Goal: Task Accomplishment & Management: Complete application form

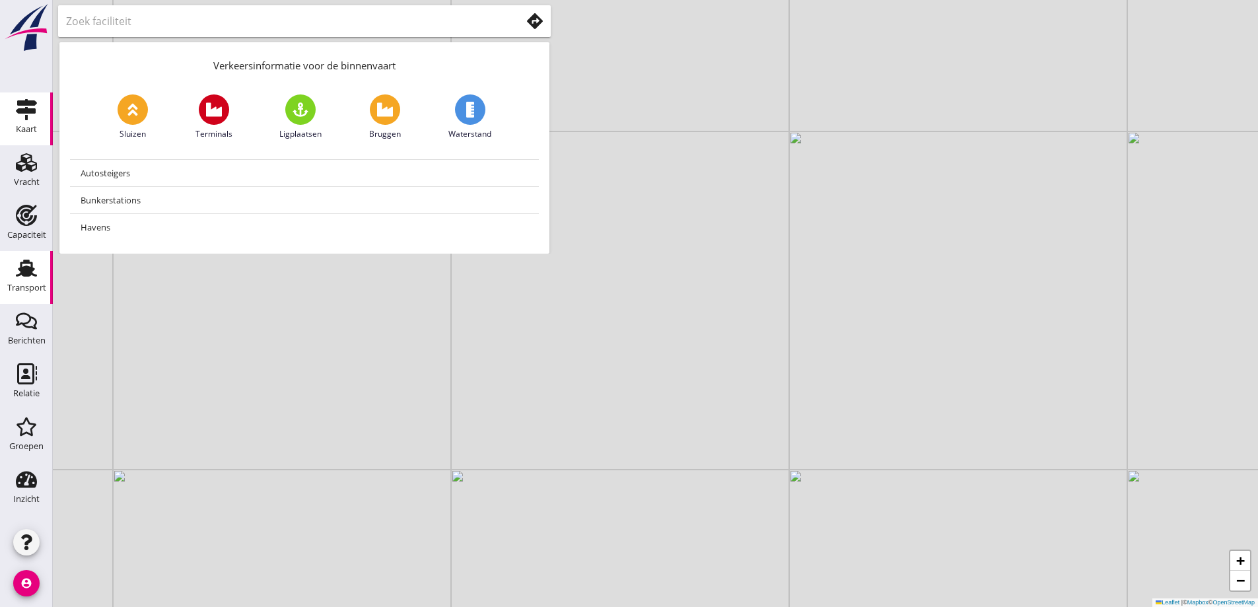
click at [26, 273] on use at bounding box center [26, 268] width 21 height 17
drag, startPoint x: 22, startPoint y: 229, endPoint x: 52, endPoint y: 18, distance: 212.8
click at [22, 229] on div "Capaciteit" at bounding box center [26, 235] width 39 height 18
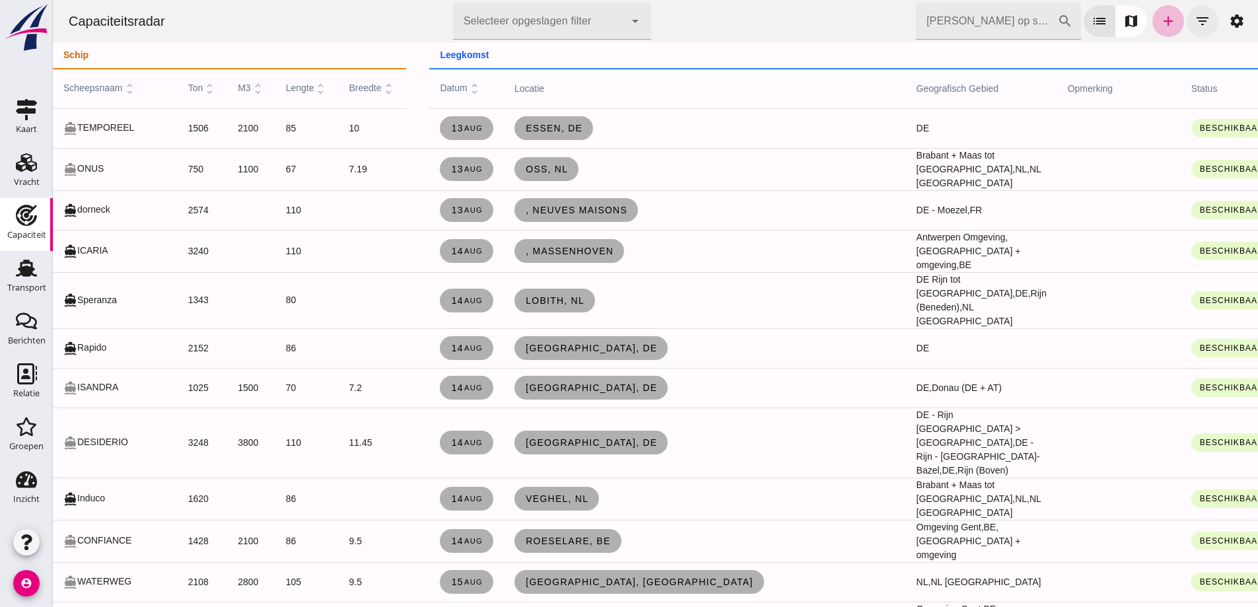
click at [622, 28] on icon "filter_list" at bounding box center [1203, 21] width 16 height 16
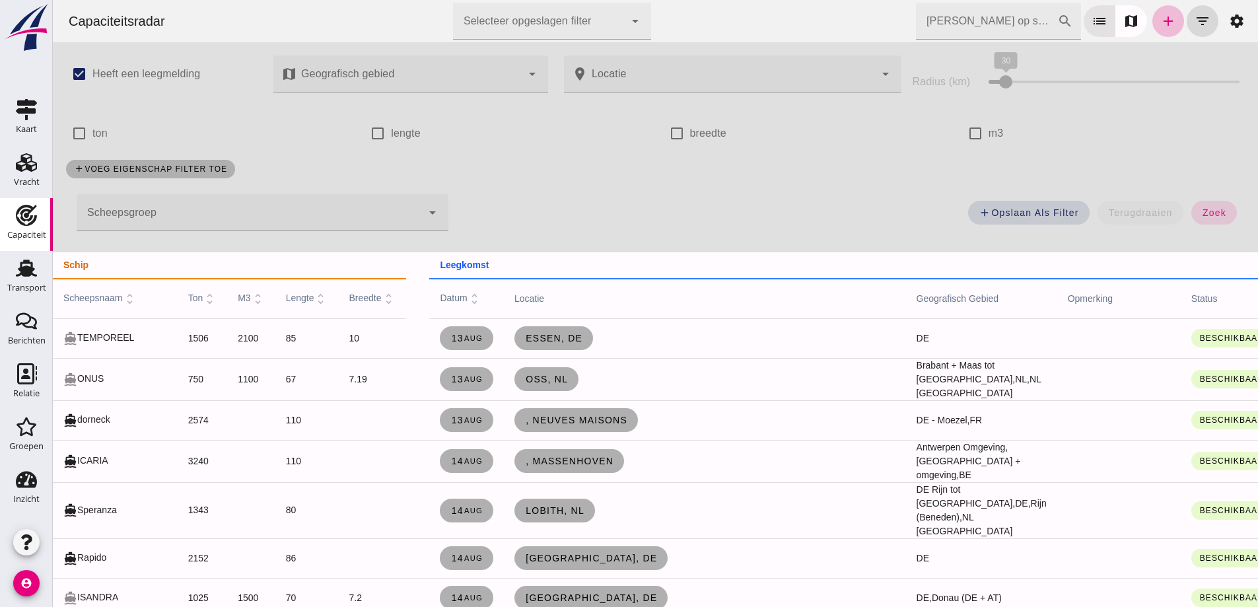
click input "m3"
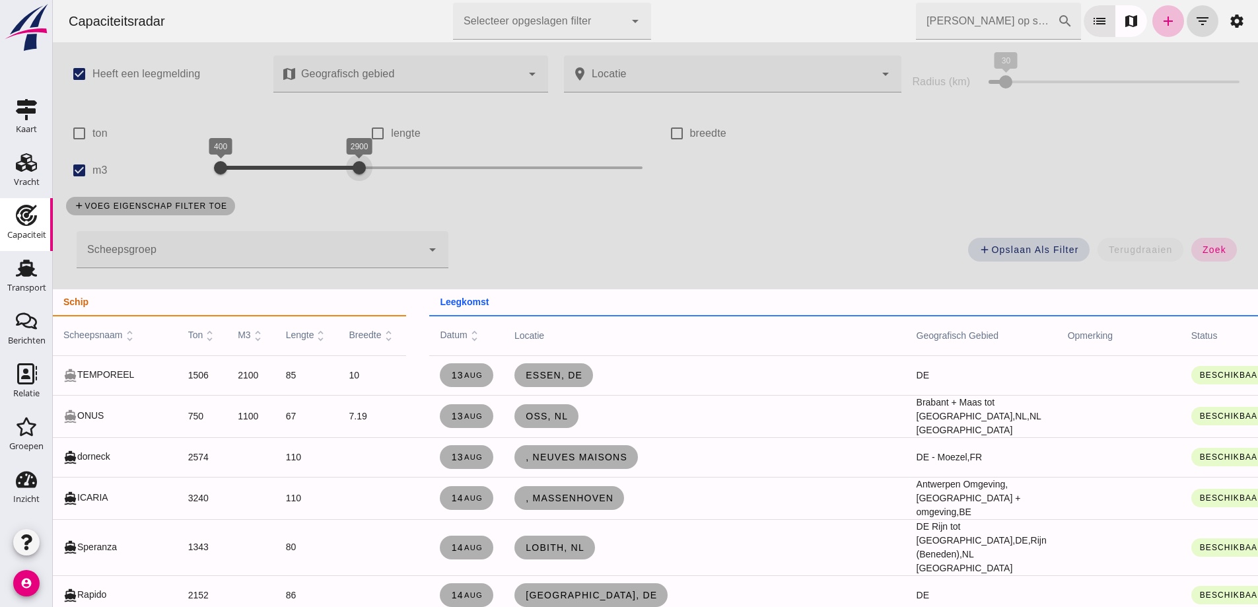
drag, startPoint x: 550, startPoint y: 166, endPoint x: 356, endPoint y: 168, distance: 194.2
click at [356, 168] on div at bounding box center [359, 168] width 26 height 26
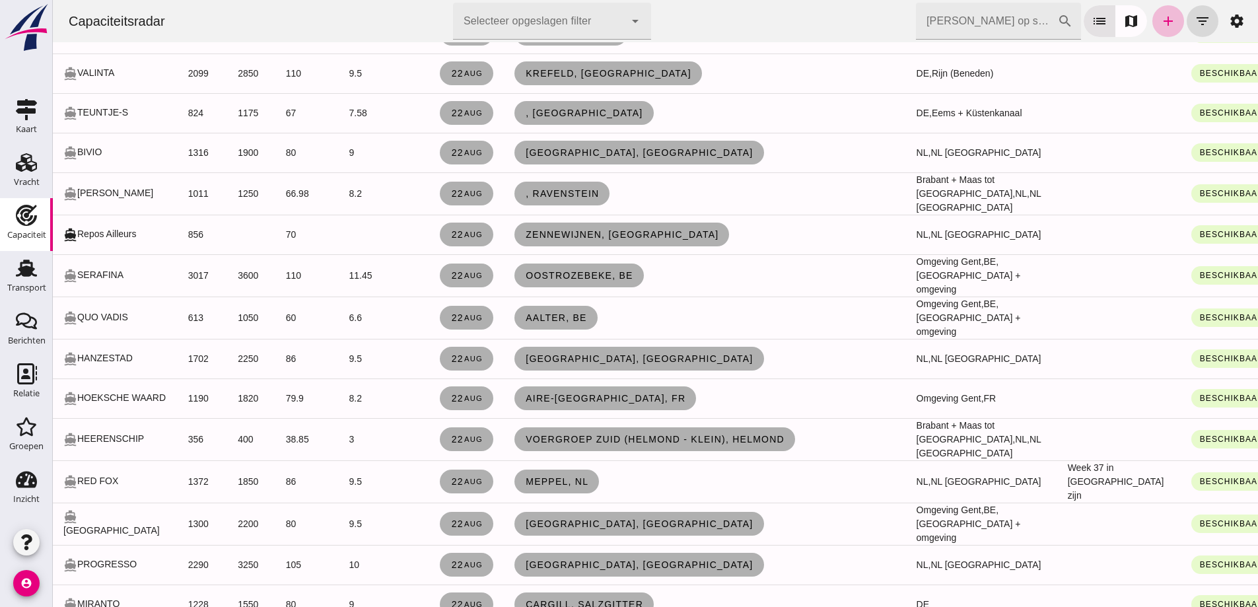
scroll to position [2378, 0]
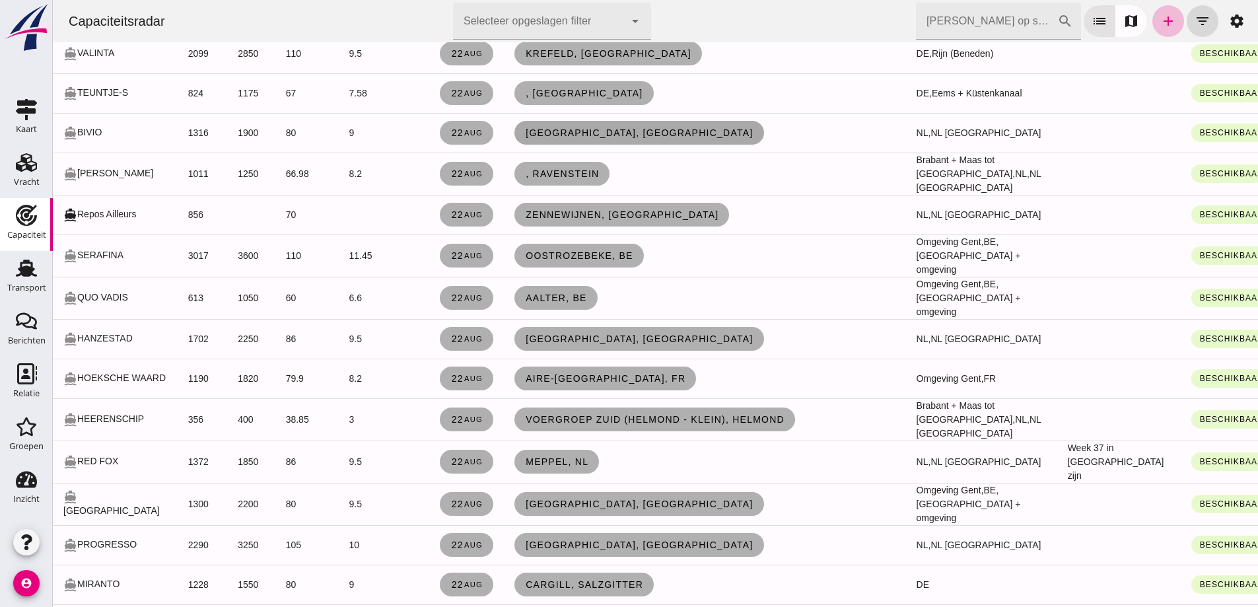
click at [561, 145] on link "[GEOGRAPHIC_DATA], [GEOGRAPHIC_DATA]" at bounding box center [640, 133] width 250 height 24
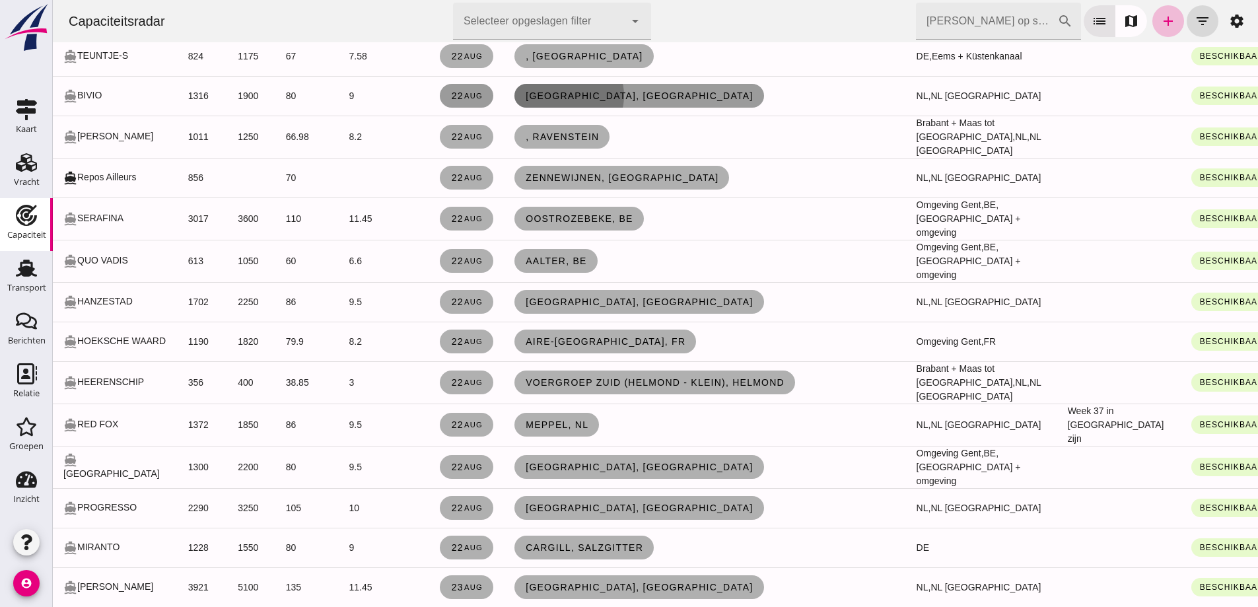
click at [569, 499] on div at bounding box center [656, 303] width 1206 height 607
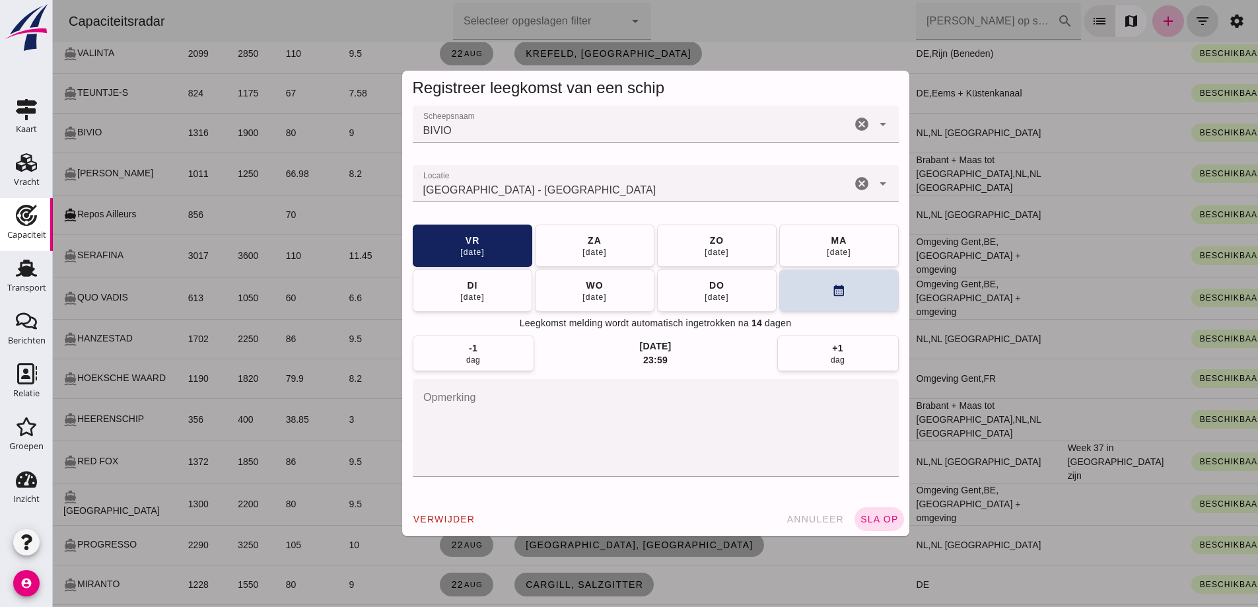
checkbox input "false"
click button "[DATE]"
click input "Locatie"
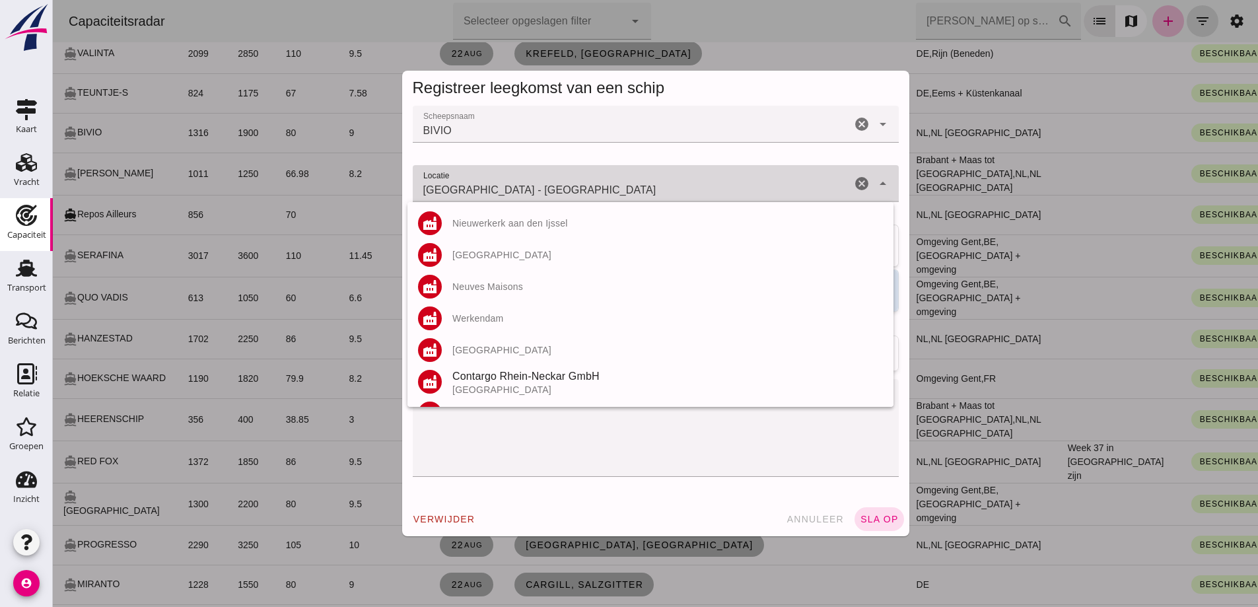
drag, startPoint x: 546, startPoint y: 190, endPoint x: 362, endPoint y: 188, distance: 183.6
click div "Registreer leegkomst van een schip Scheepsnaam Scheepsnaam BIVIO cancel arrow_d…"
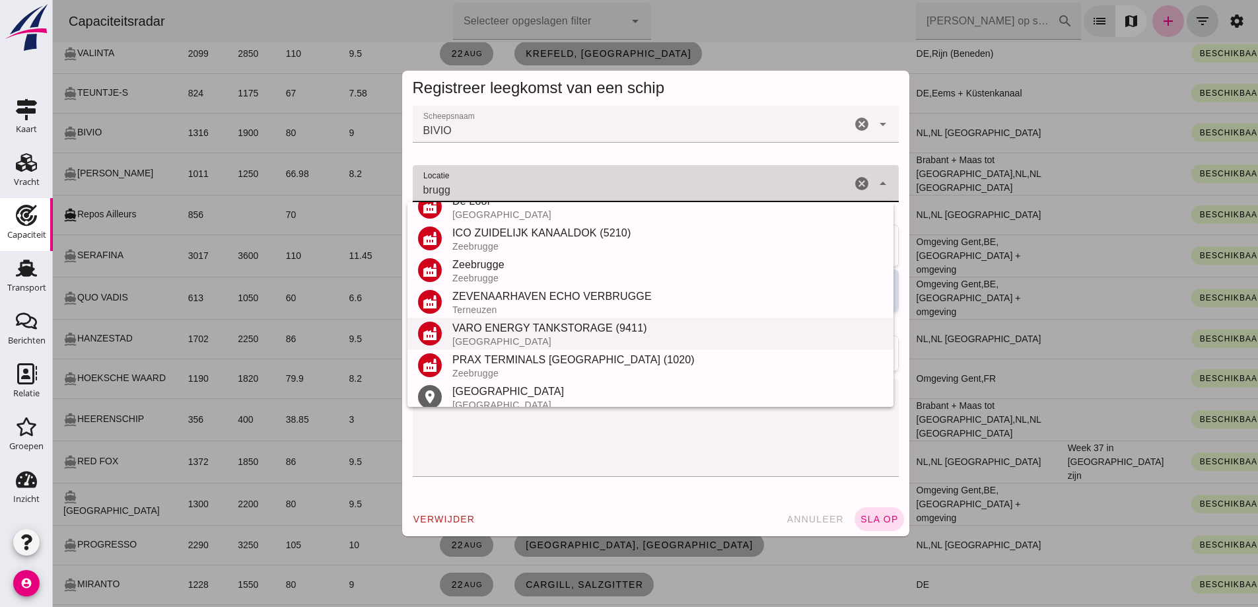
scroll to position [155, 0]
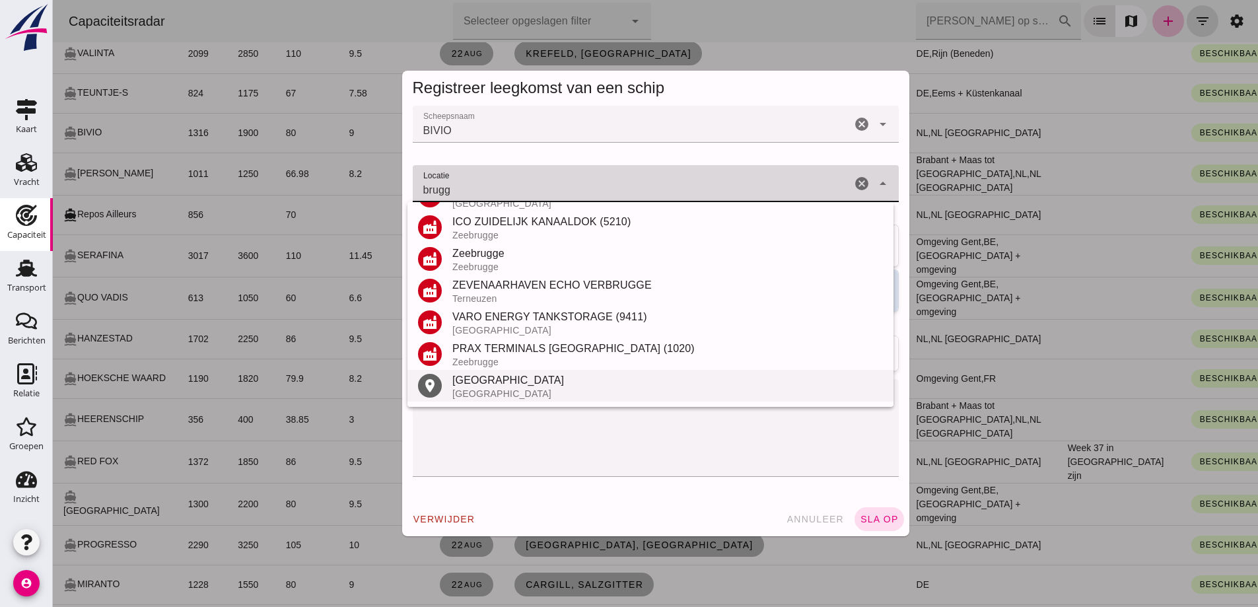
click at [508, 389] on div "[GEOGRAPHIC_DATA]" at bounding box center [667, 393] width 431 height 11
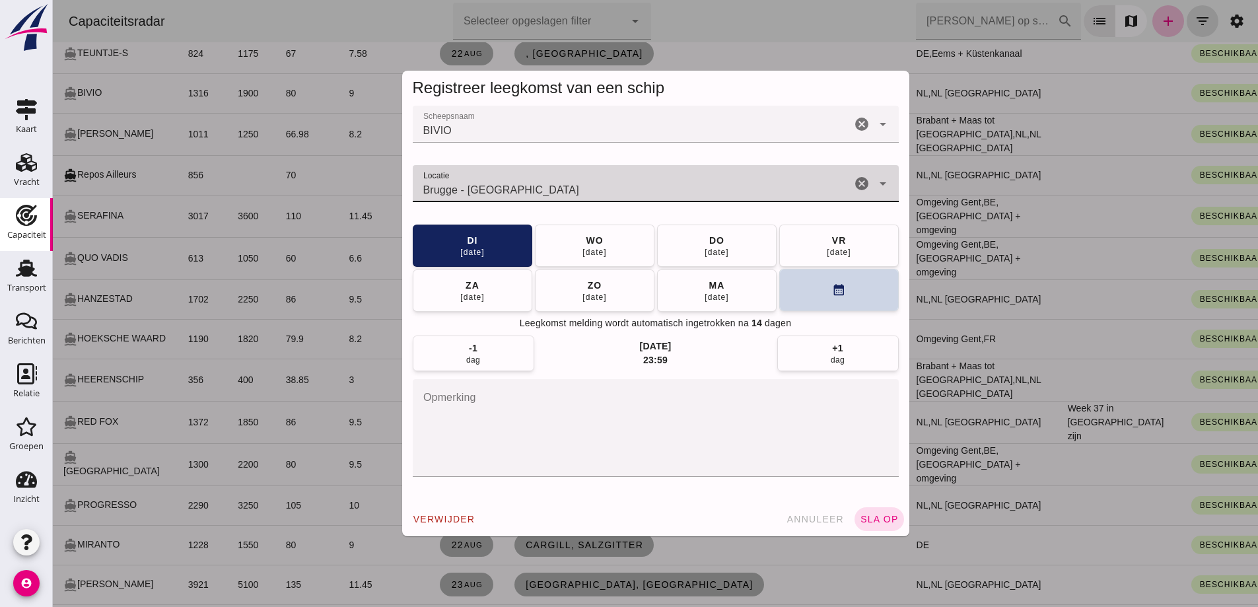
type input "Brugge - [GEOGRAPHIC_DATA]"
click button "calendar_month"
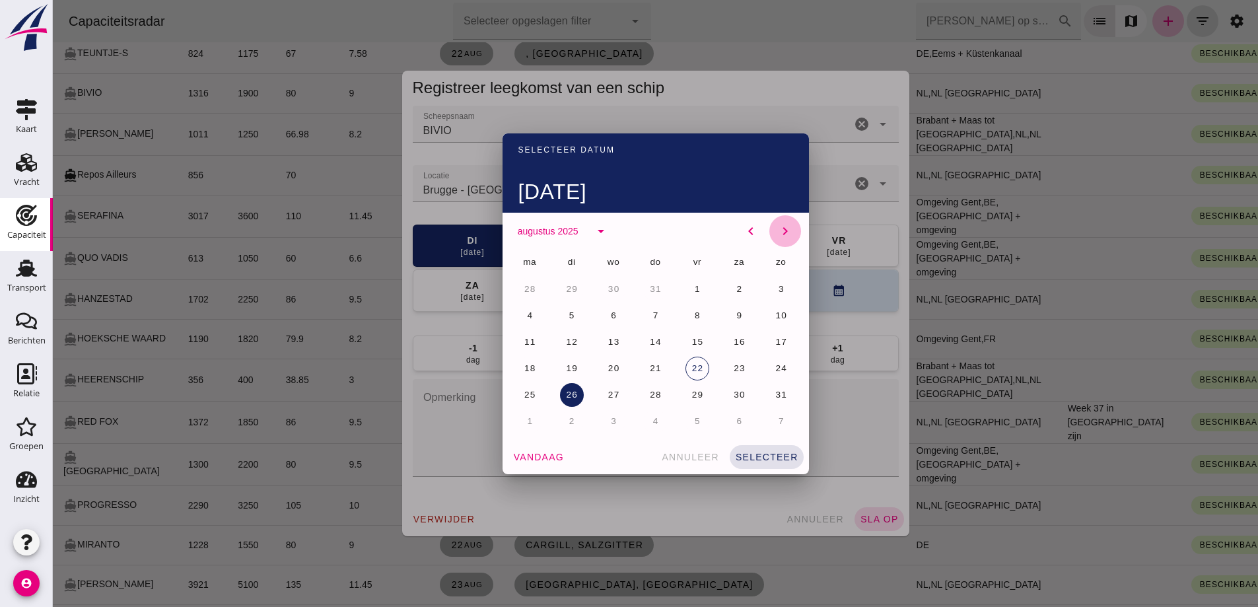
click at [622, 238] on icon "chevron_right" at bounding box center [785, 231] width 16 height 16
click button "20"
click span "selecteer"
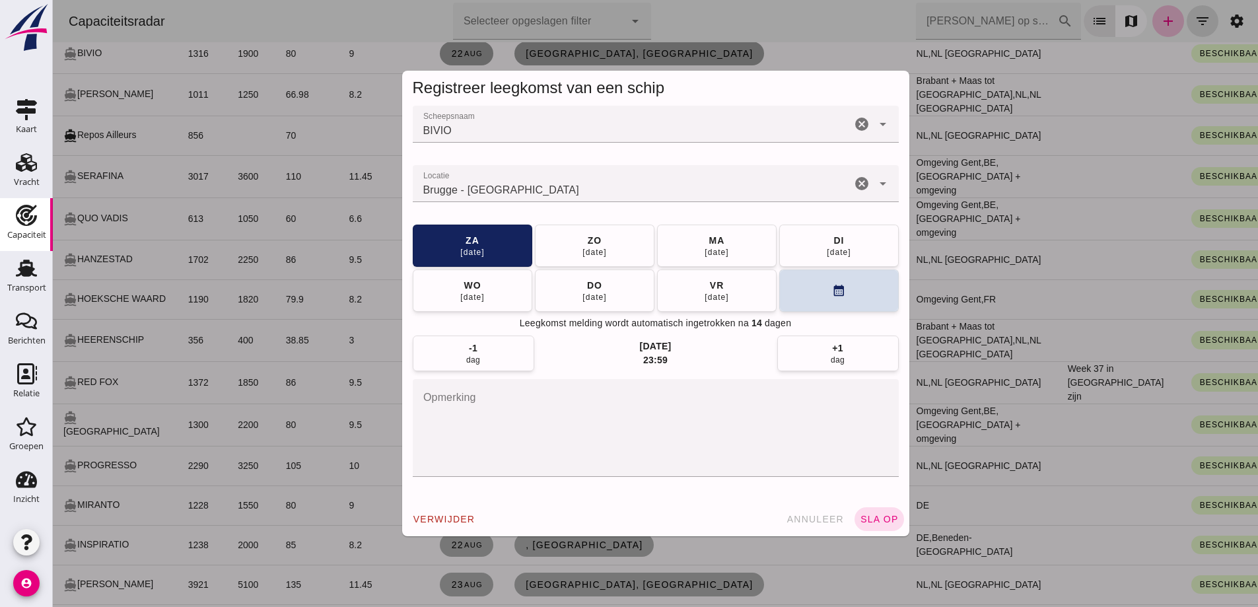
click div "verwijder annuleer sla op"
click button "sla op"
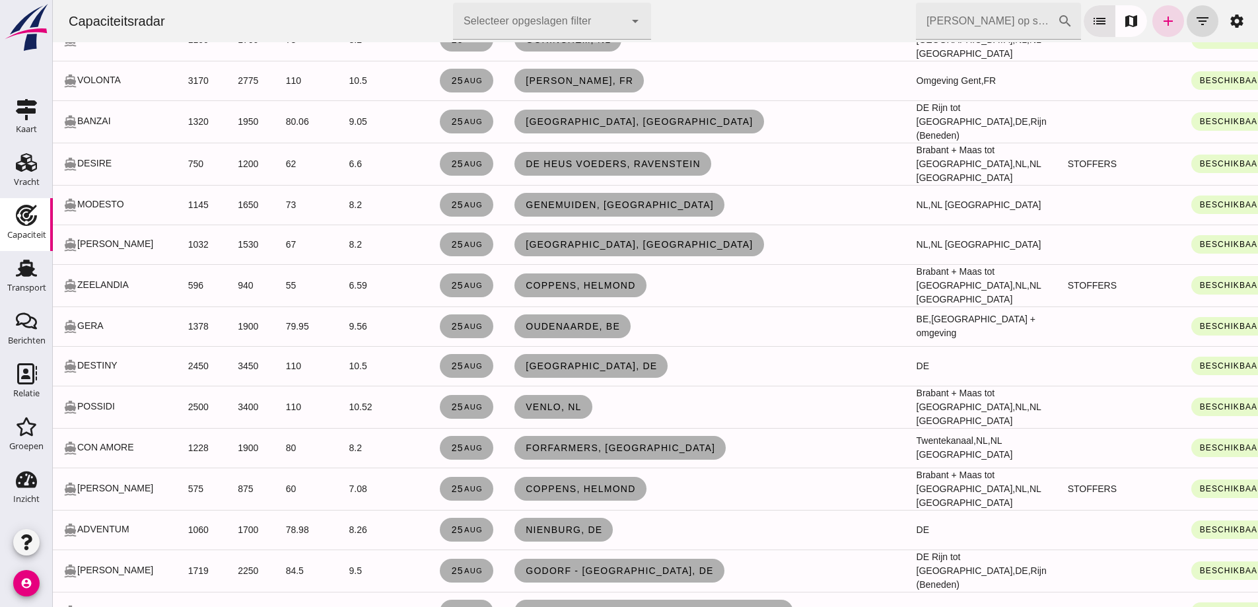
scroll to position [3435, 0]
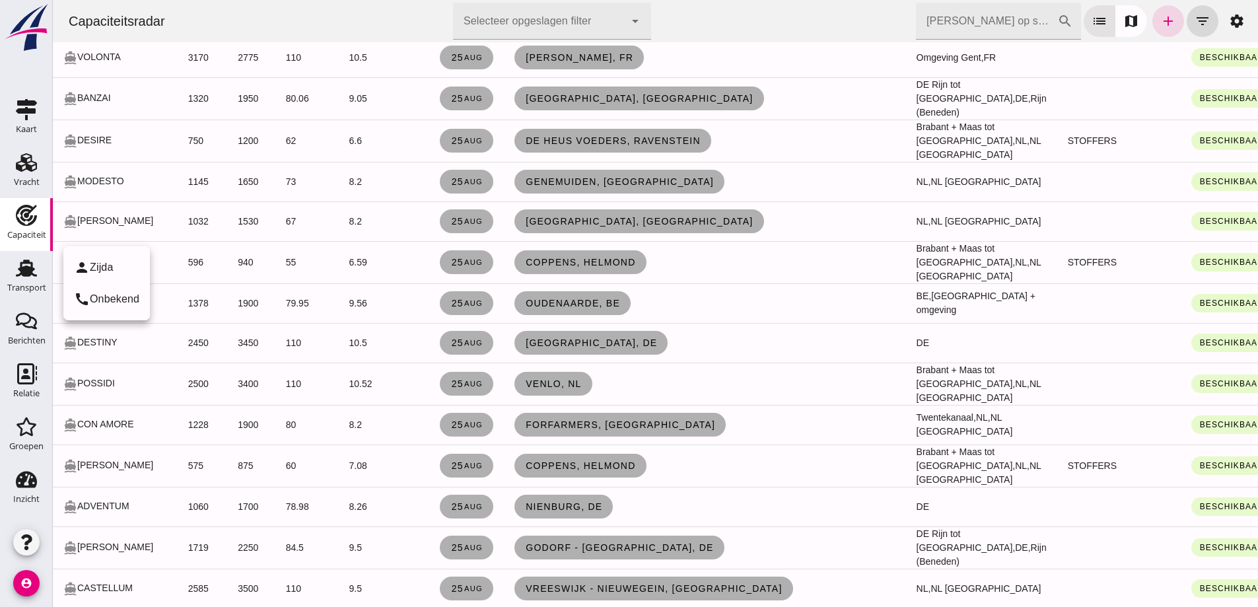
drag, startPoint x: 119, startPoint y: 221, endPoint x: 213, endPoint y: 197, distance: 96.8
click div "directions_boat ZWARTEWATER"
click small "aug"
click at [513, 239] on div at bounding box center [656, 303] width 1206 height 607
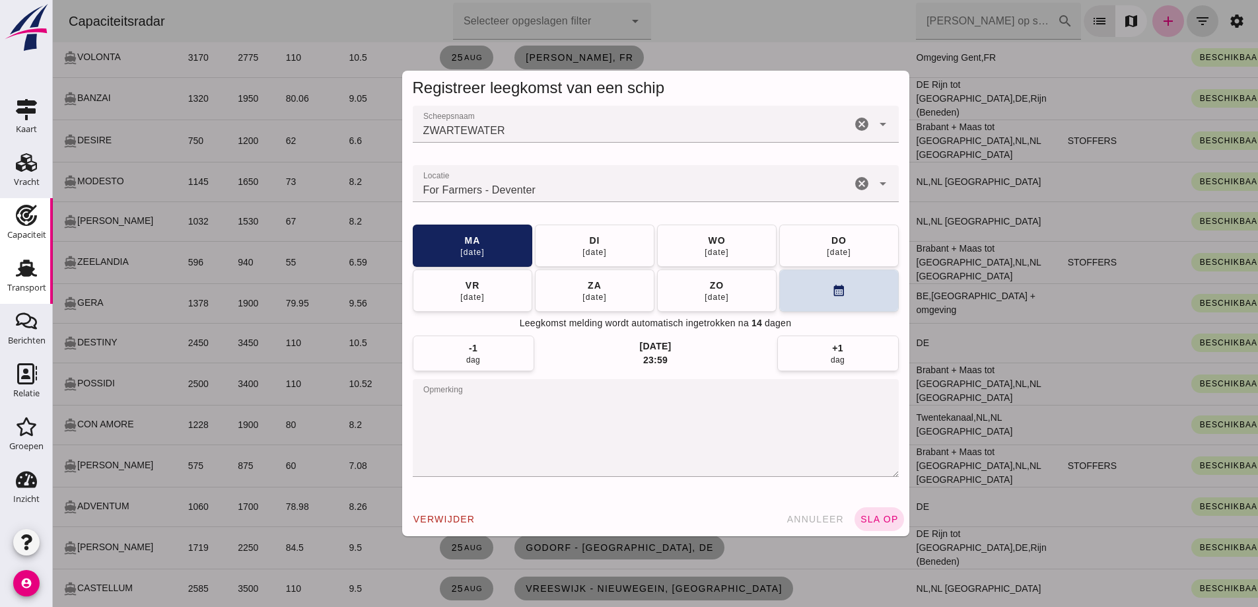
scroll to position [0, 0]
click button "calendar_month"
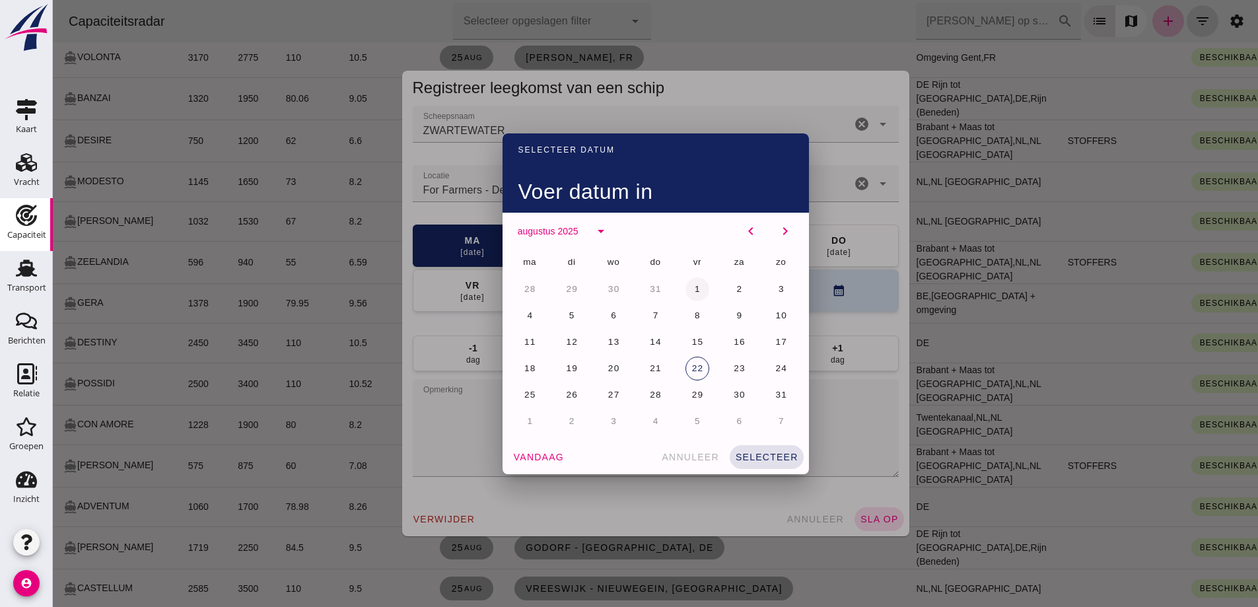
drag, startPoint x: 711, startPoint y: 268, endPoint x: 700, endPoint y: 284, distance: 19.4
click at [622, 275] on div "ma di wo do vr za zo 28 29 30 31 1 2 3 4 5 6 7 8 9 10 11 12 13 14 15 16 17 18 1…" at bounding box center [656, 342] width 291 height 185
click button "3"
drag, startPoint x: 745, startPoint y: 445, endPoint x: 758, endPoint y: 462, distance: 21.8
click button "selecteer"
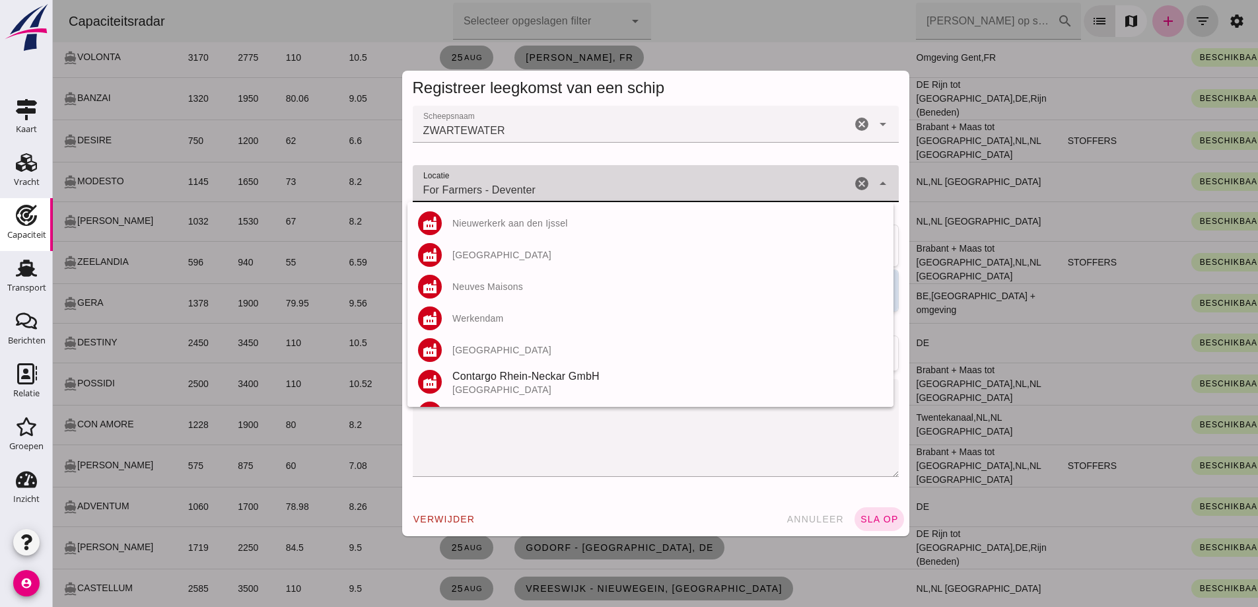
drag, startPoint x: 517, startPoint y: 190, endPoint x: 29, endPoint y: 168, distance: 488.6
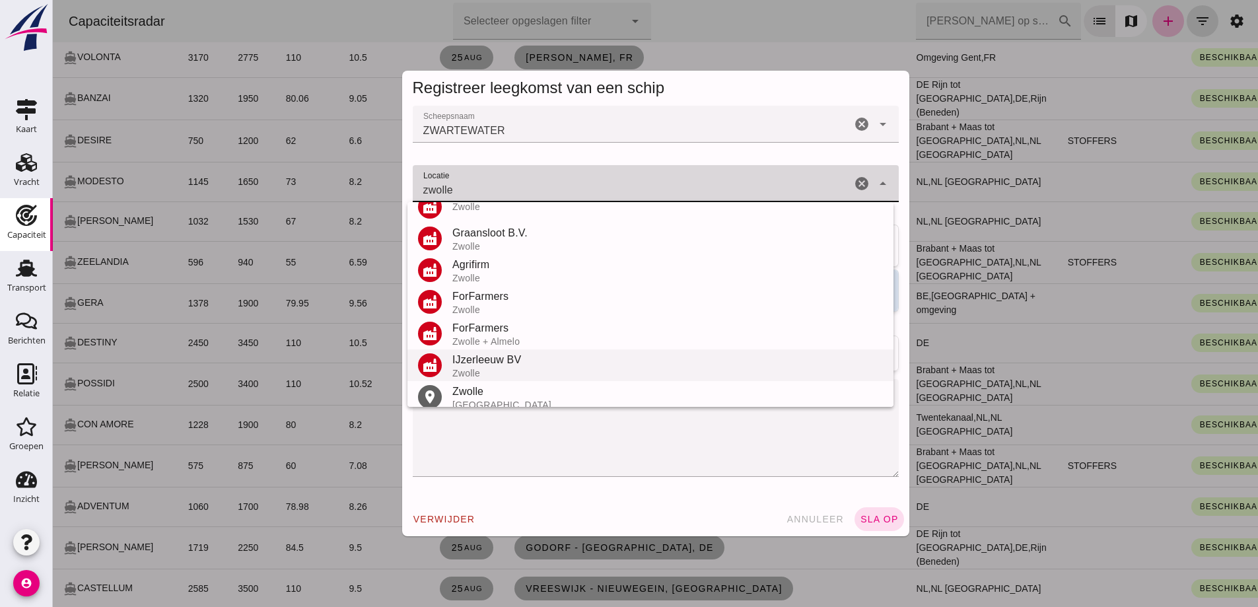
scroll to position [155, 0]
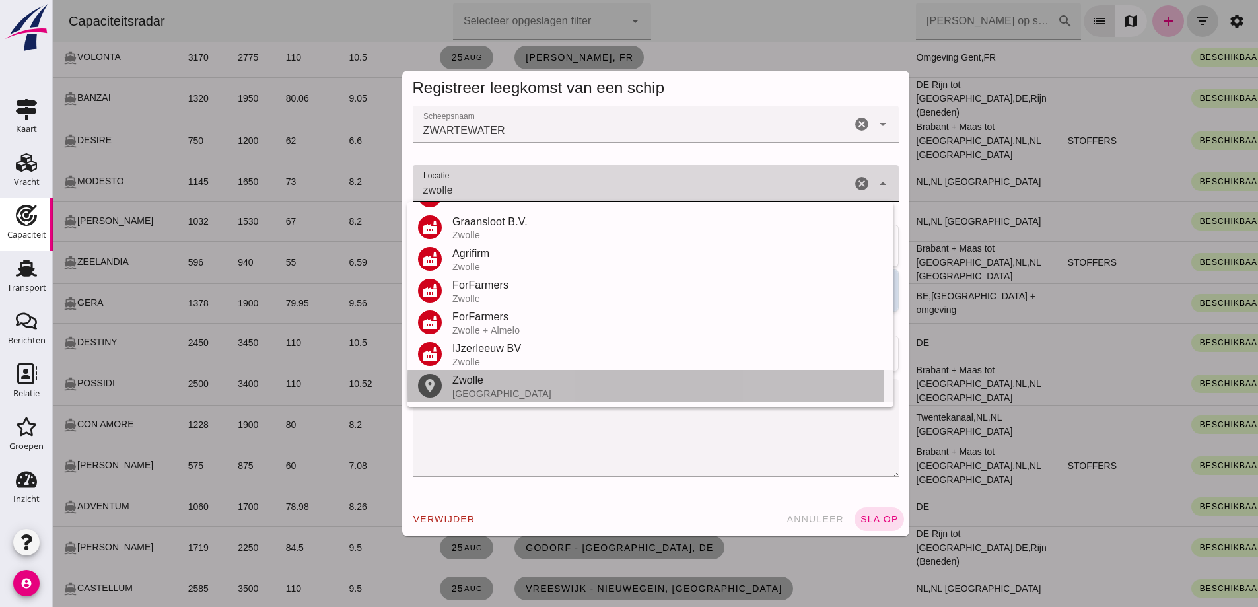
click at [501, 387] on div "Zwolle" at bounding box center [667, 381] width 431 height 16
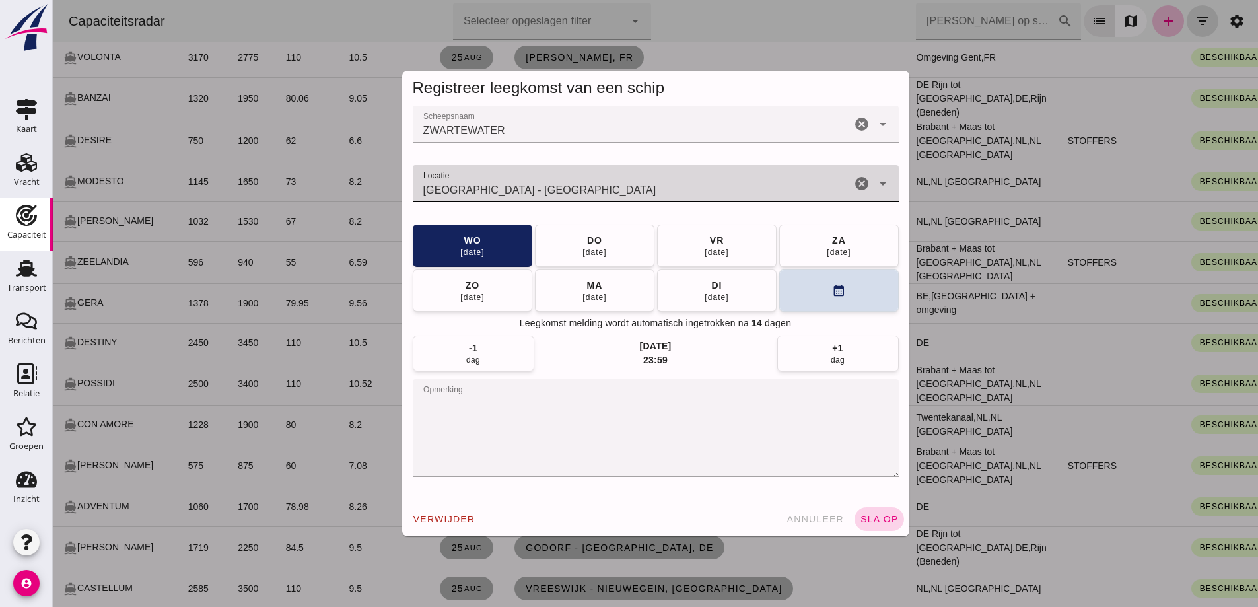
type input "[GEOGRAPHIC_DATA] - [GEOGRAPHIC_DATA]"
click span "sla op"
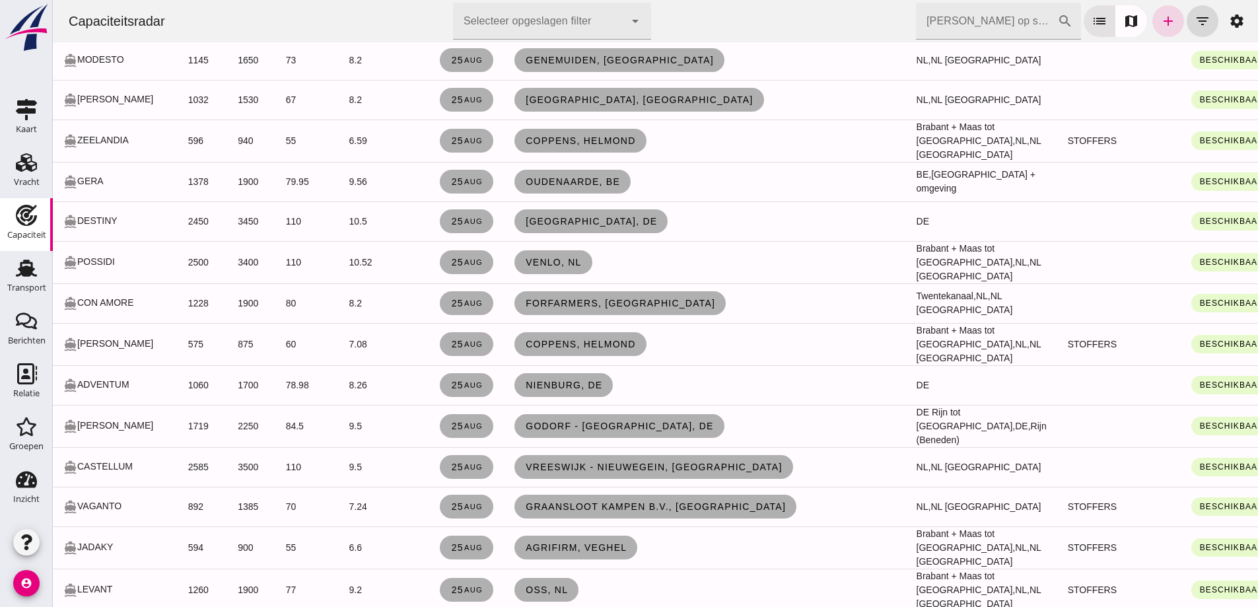
scroll to position [3435, 0]
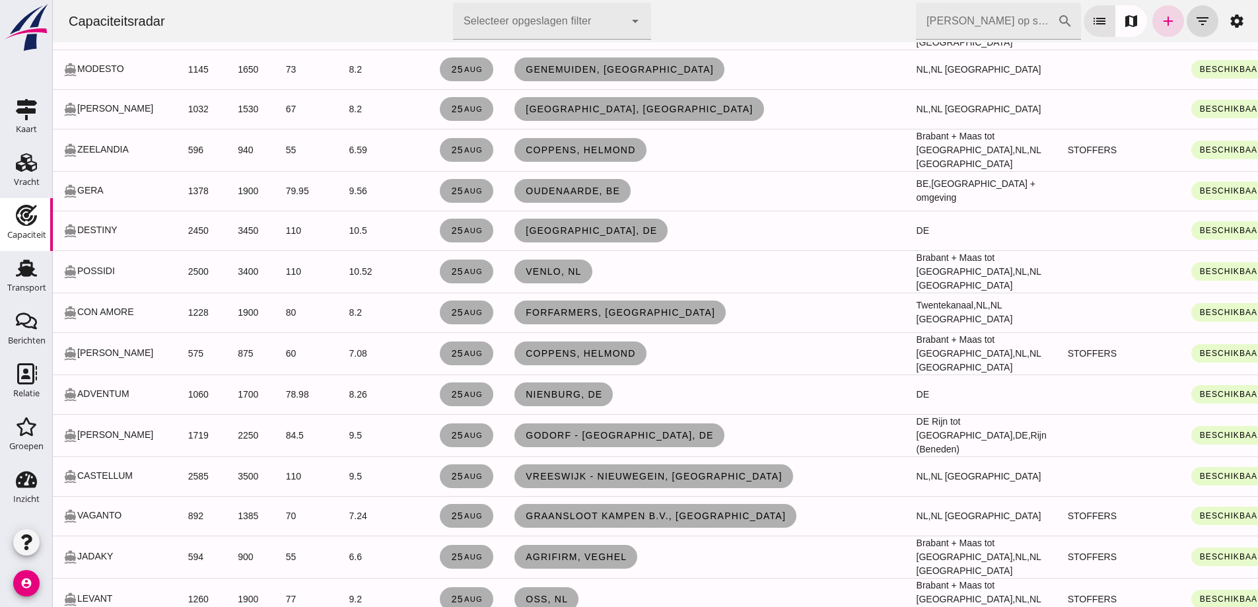
click span "Lemmer, nl"
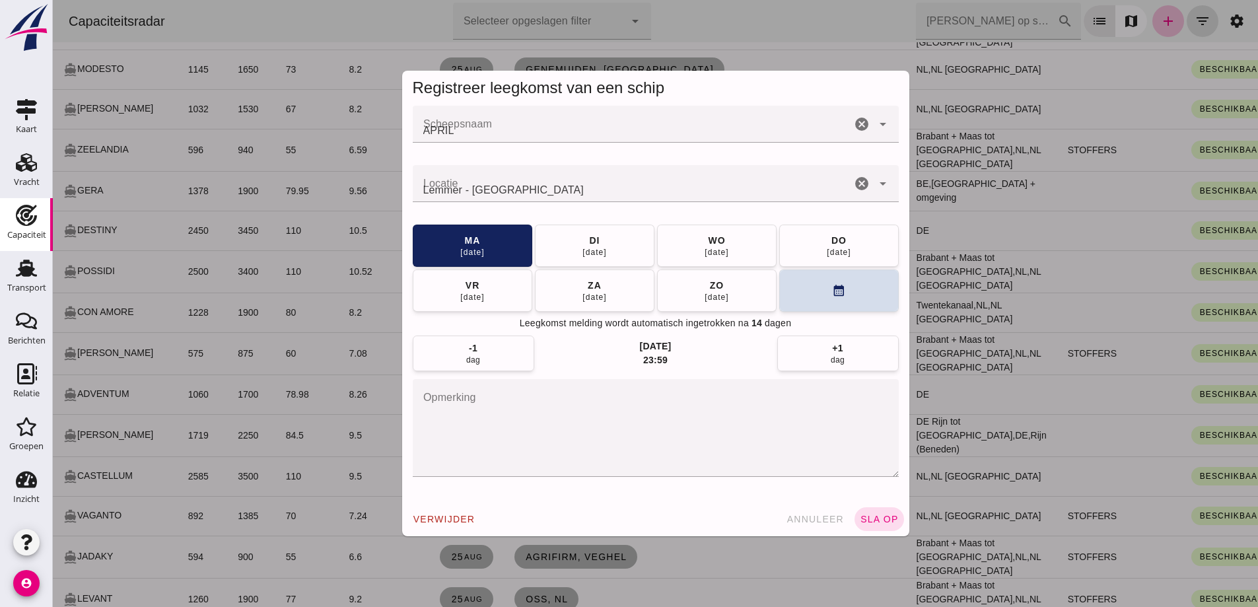
scroll to position [0, 0]
click span "annuleer"
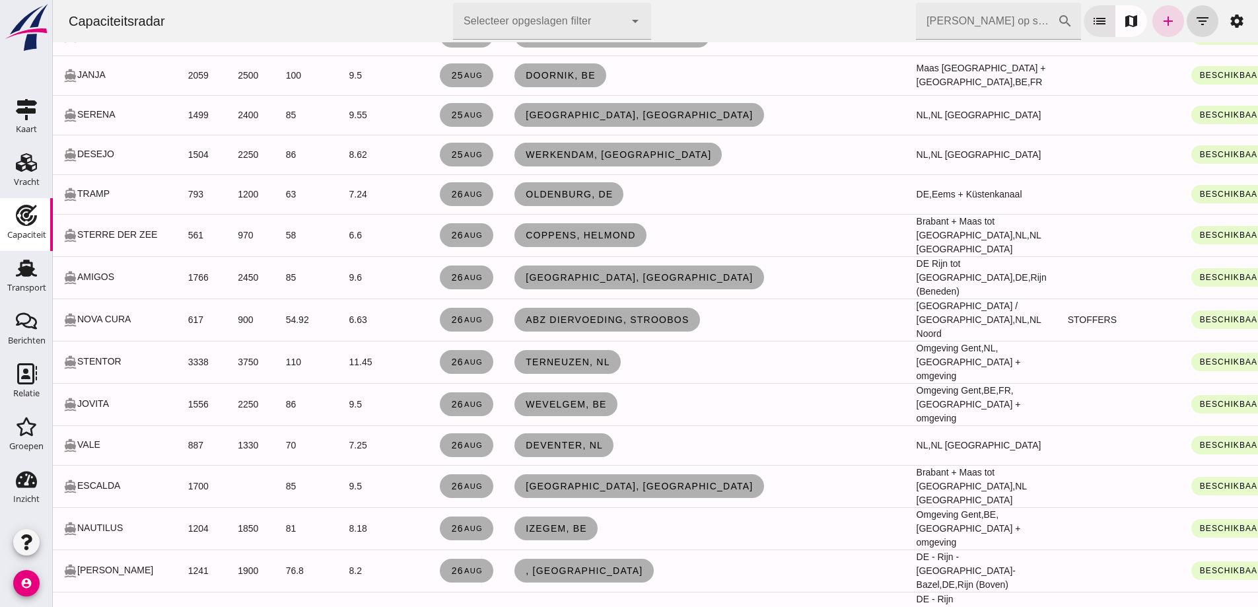
scroll to position [4188, 0]
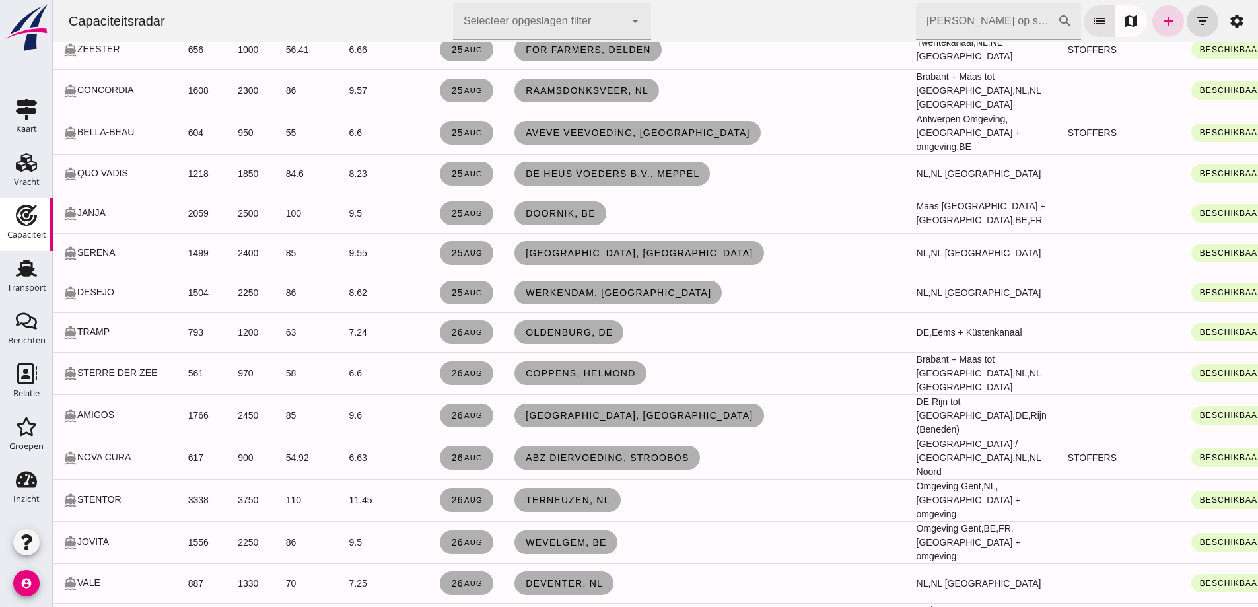
scroll to position [3890, 0]
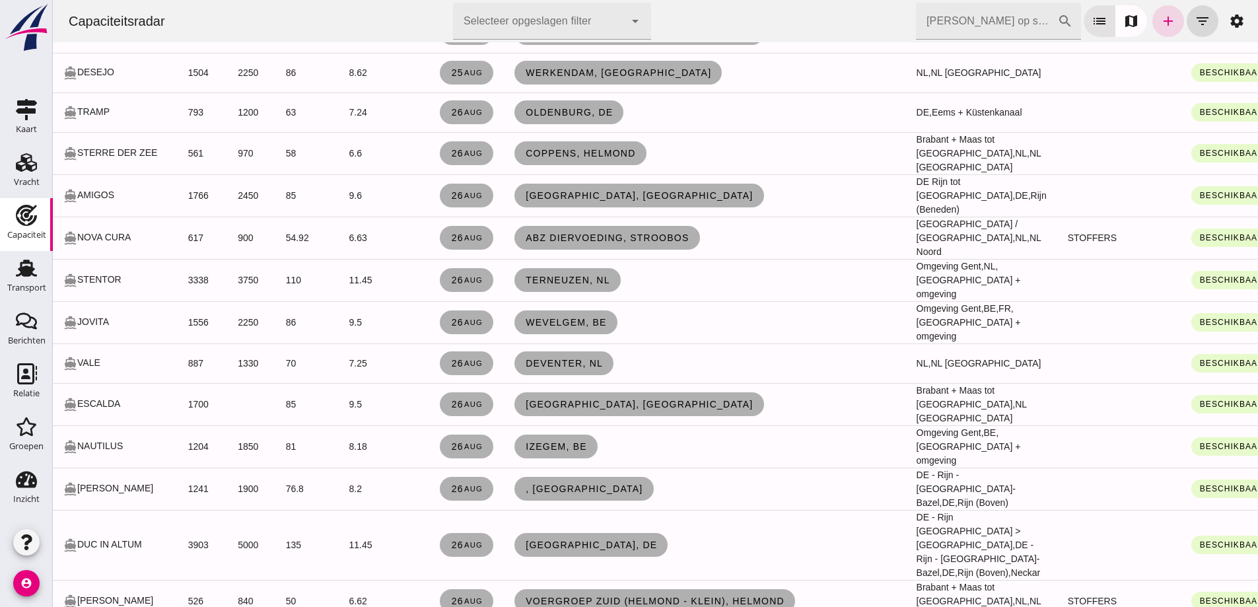
scroll to position [3766, 0]
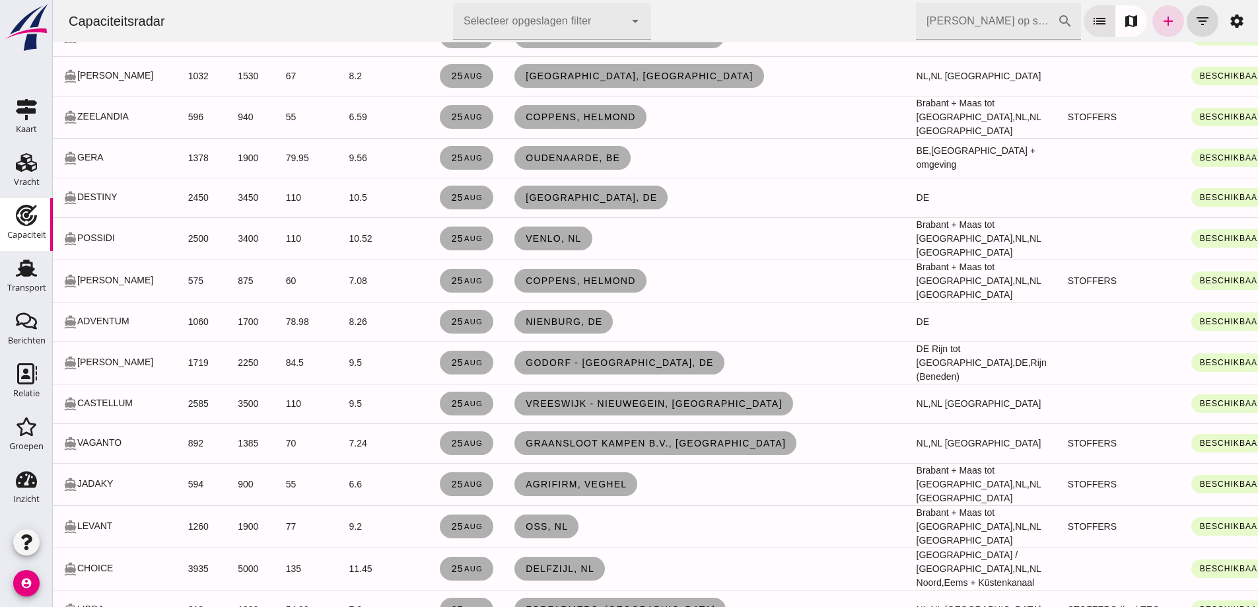
scroll to position [2867, 0]
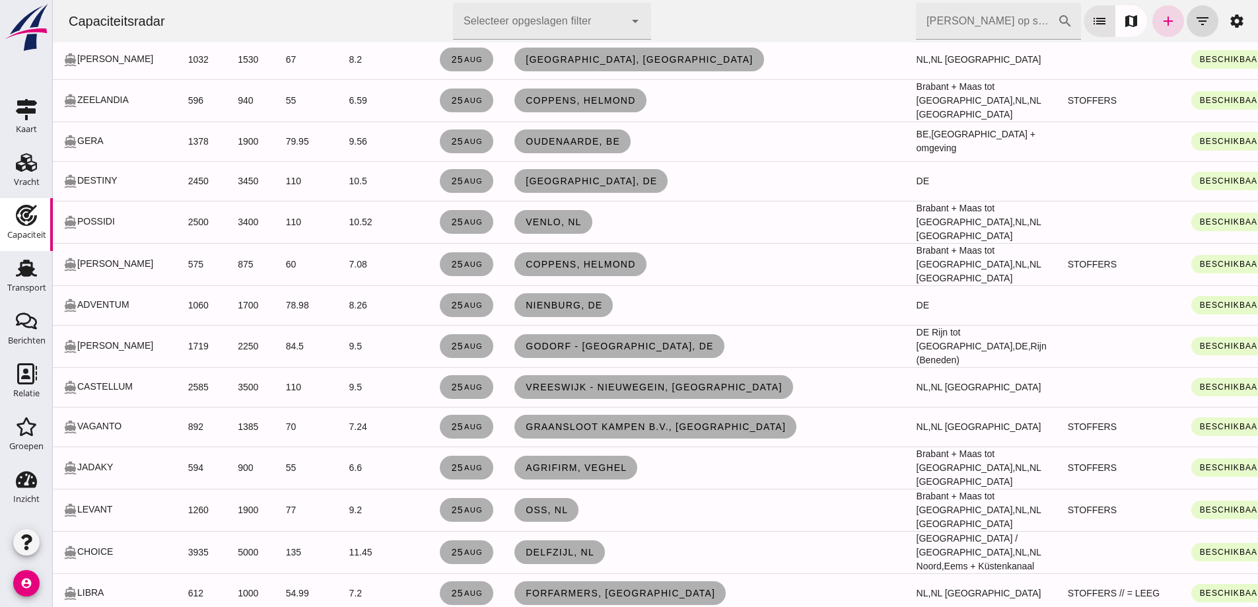
click div "directions_boat VOLONTA"
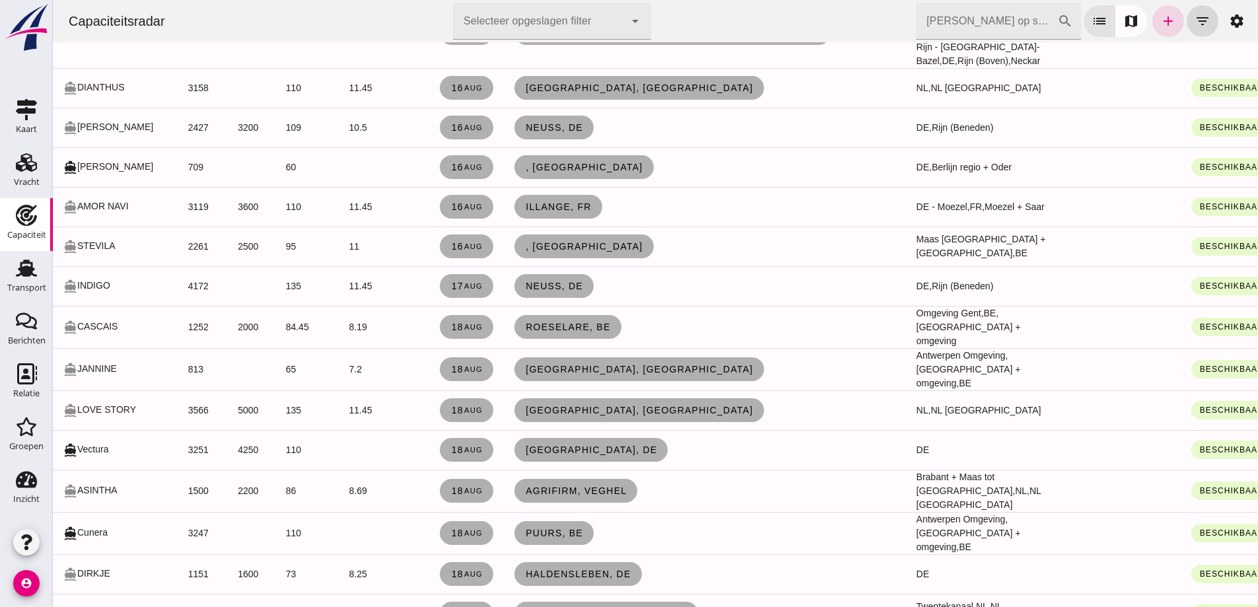
scroll to position [0, 0]
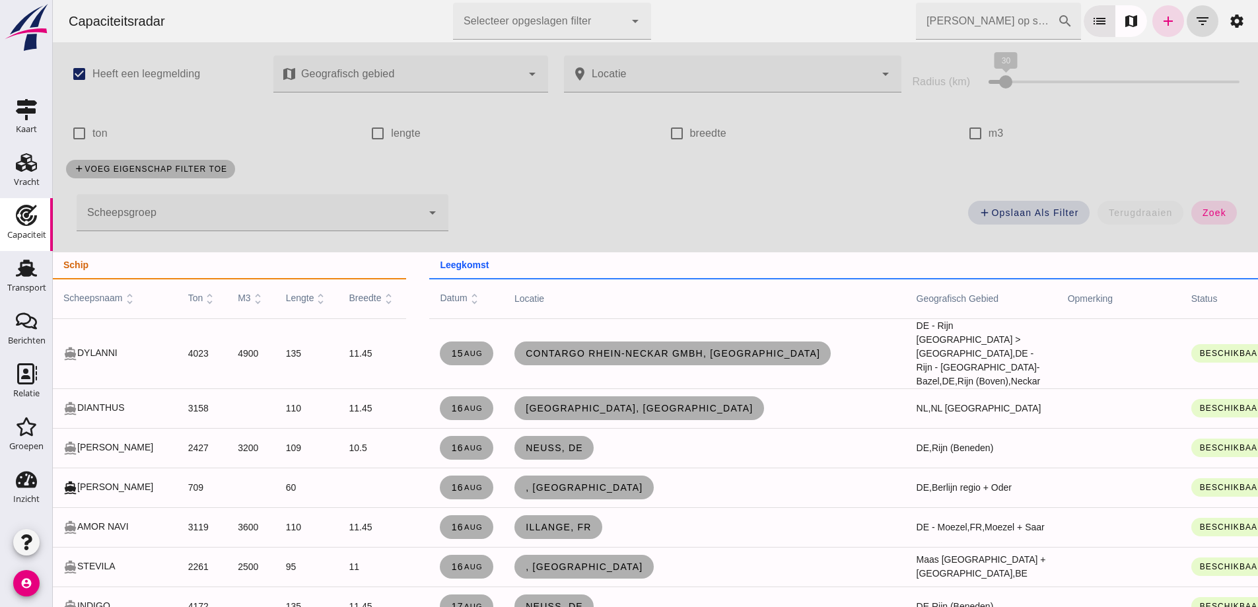
click div
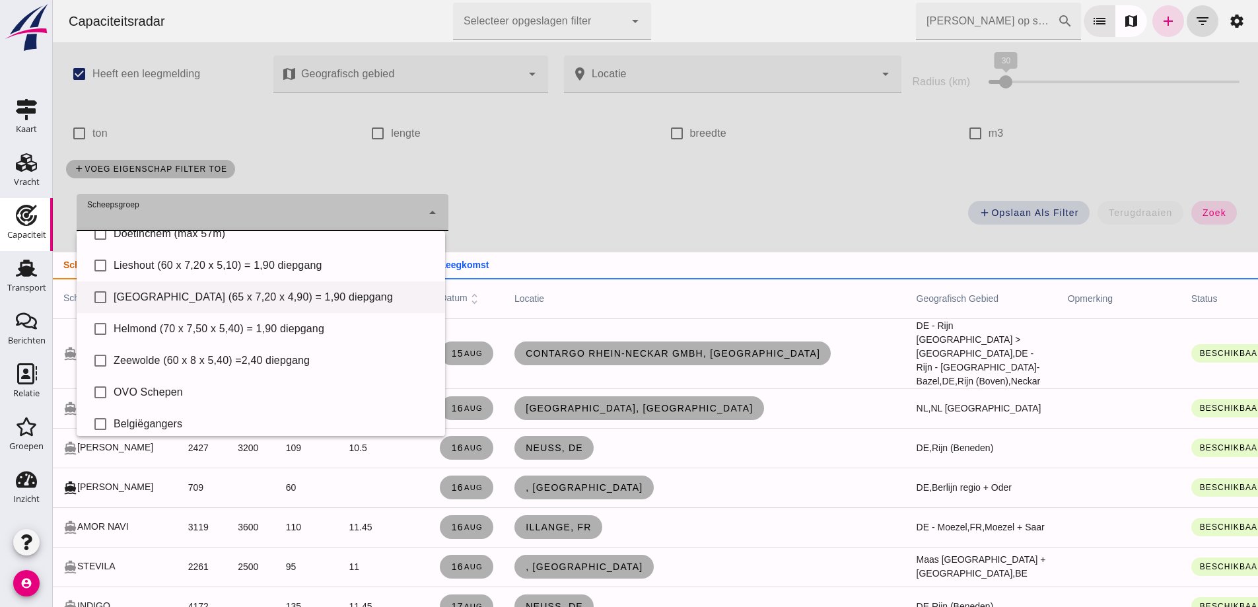
scroll to position [91, 0]
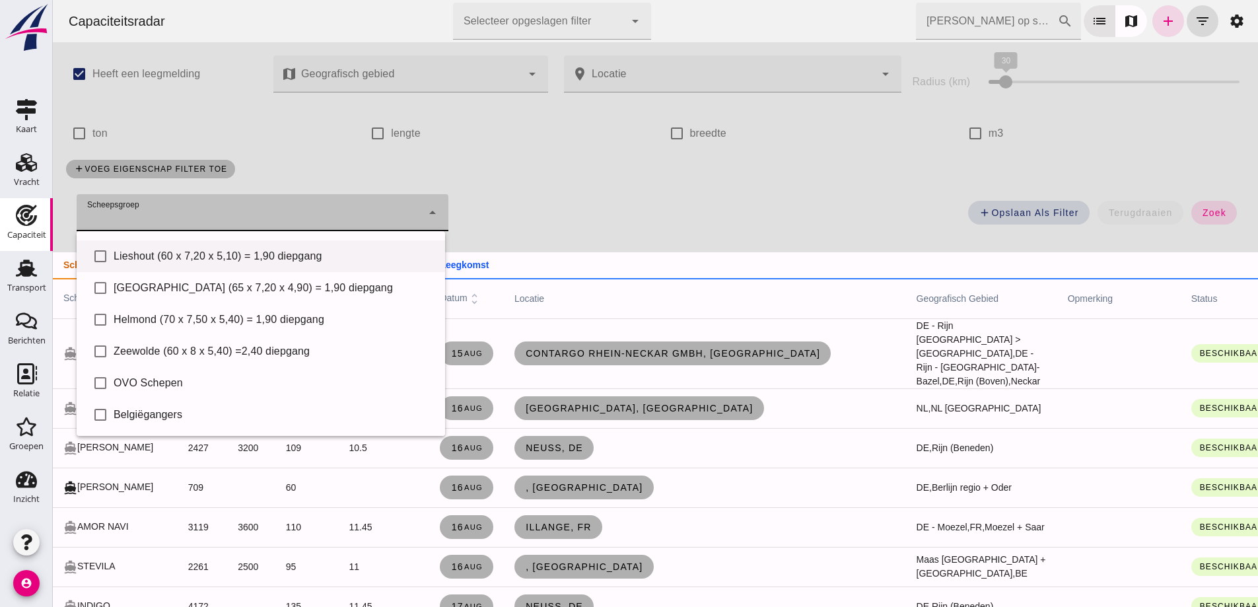
click at [162, 255] on div "Lieshout (60 x 7,20 x 5,10) = 1,90 diepgang" at bounding box center [274, 256] width 321 height 16
type input "Lieshout (60 x 7,20 x 5,10) = 1,90 diepgang"
checkbox input "true"
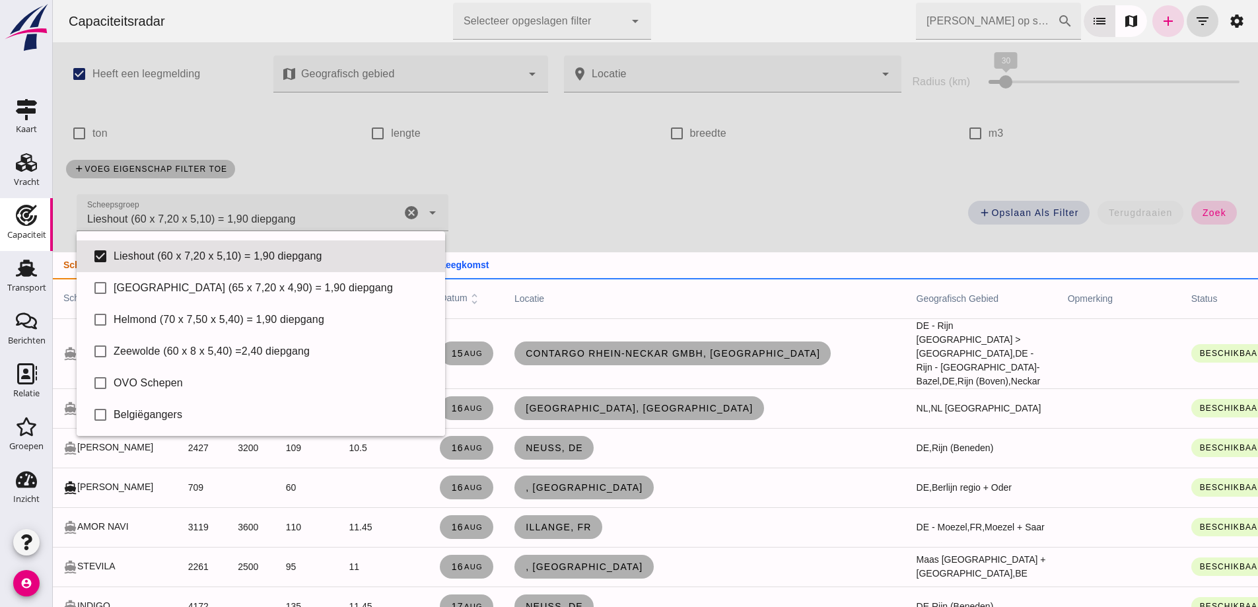
click span "zoek"
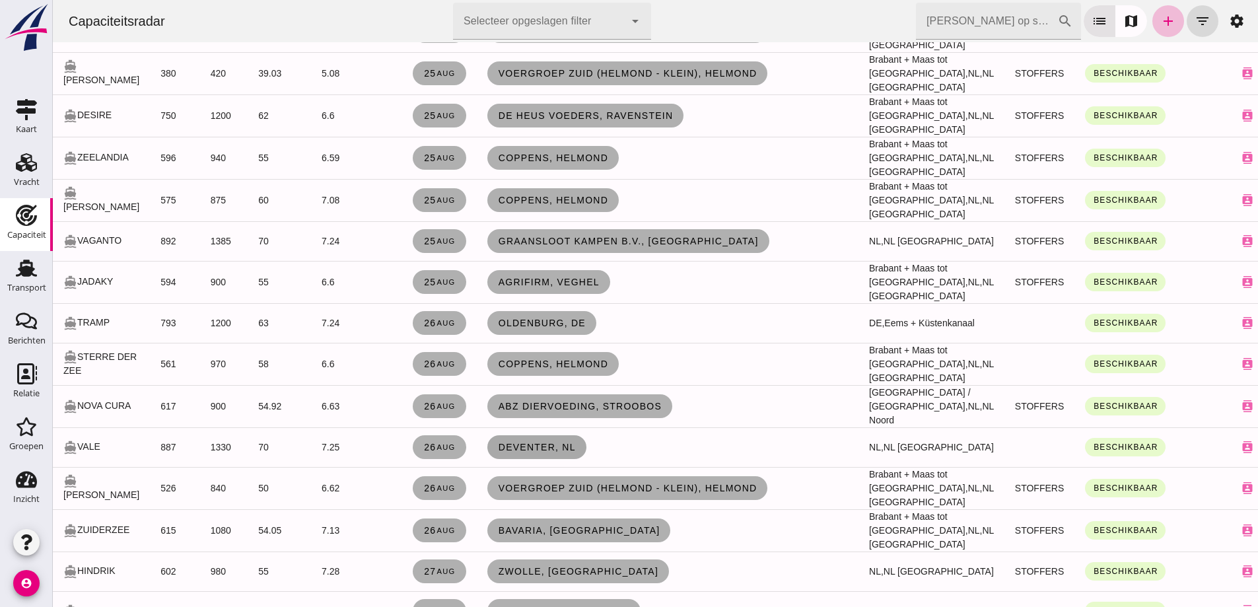
scroll to position [462, 0]
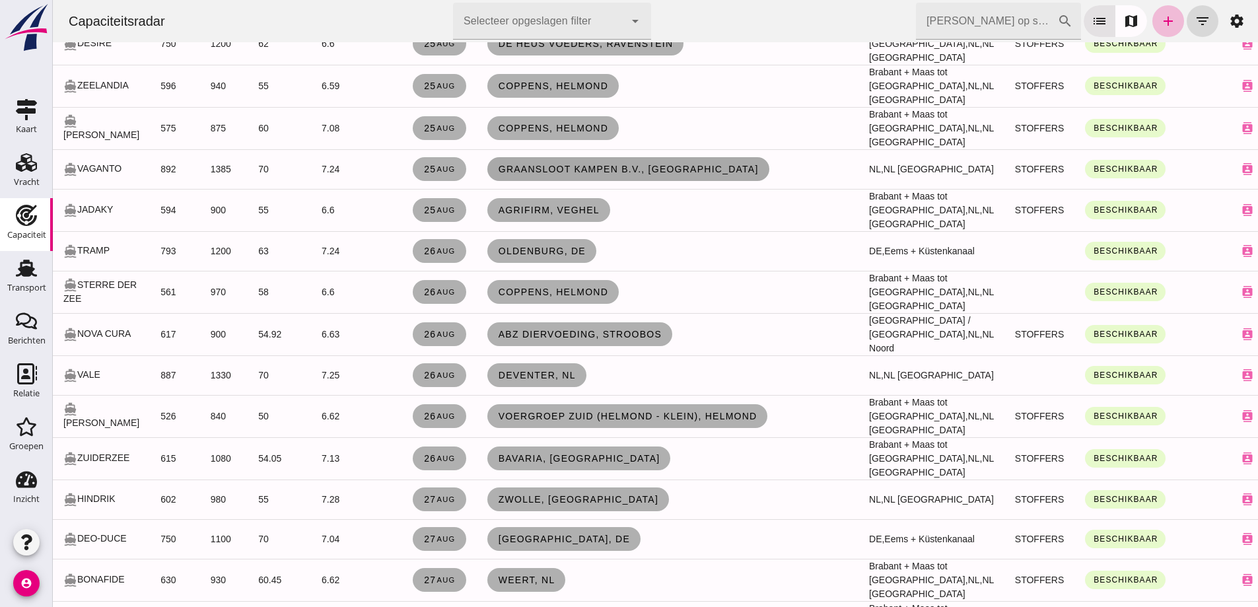
click span "Graansloot Kampen B.V., [GEOGRAPHIC_DATA]"
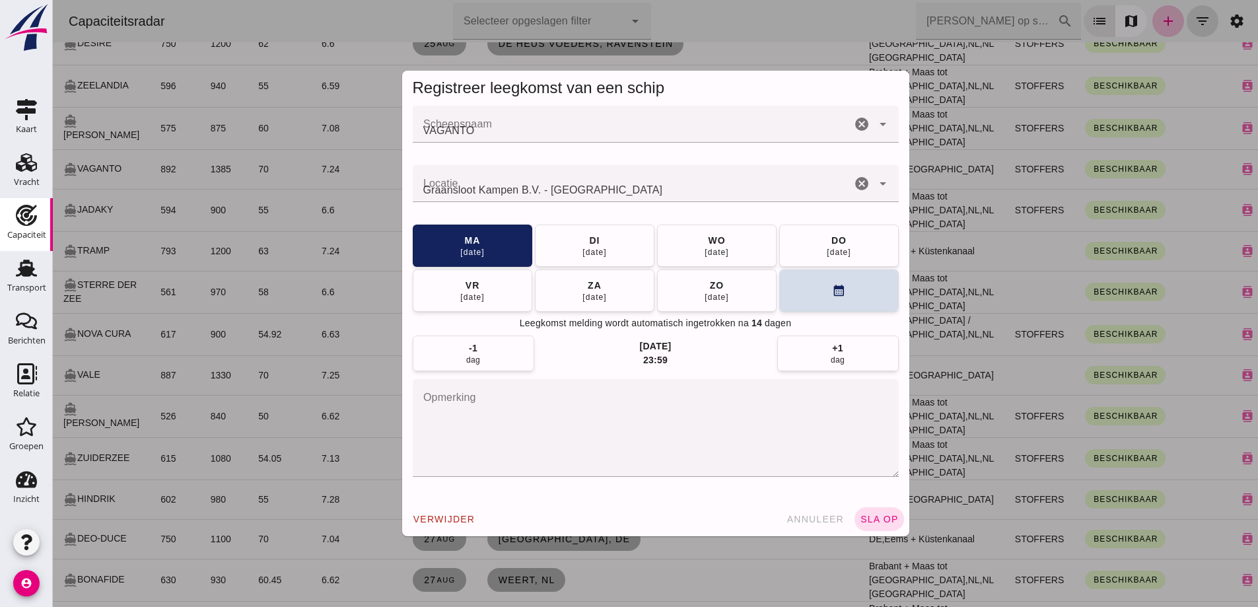
scroll to position [0, 0]
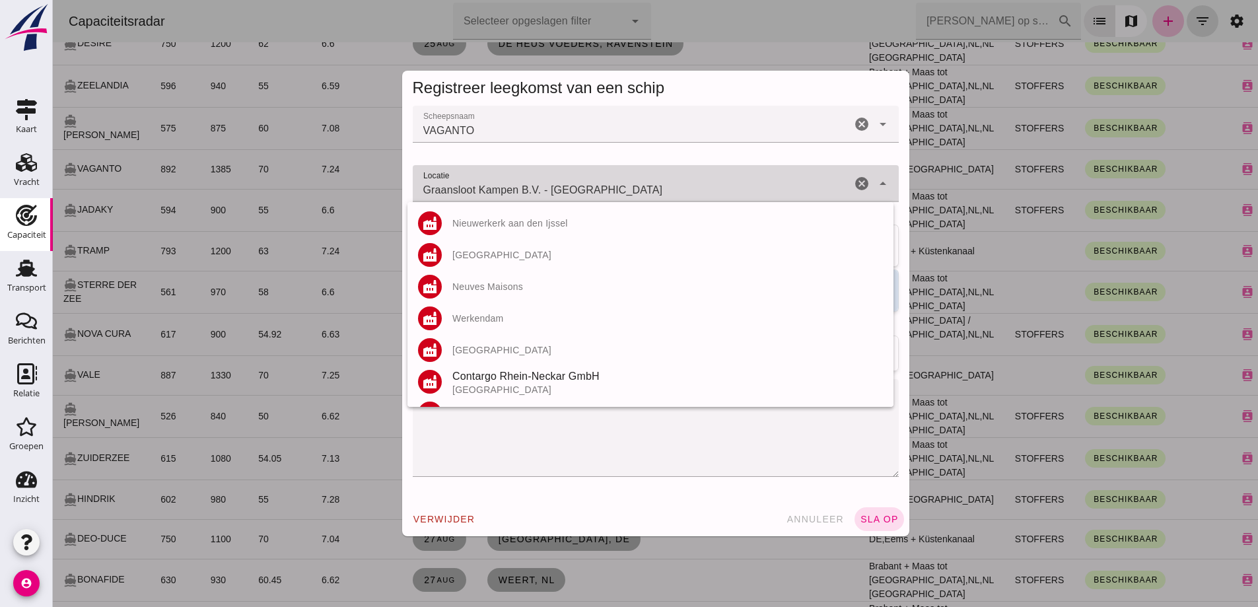
drag, startPoint x: 597, startPoint y: 198, endPoint x: 338, endPoint y: 172, distance: 260.2
click div "Registreer leegkomst van een schip Scheepsnaam Scheepsnaam VAGANTO cancel arrow…"
type input "o"
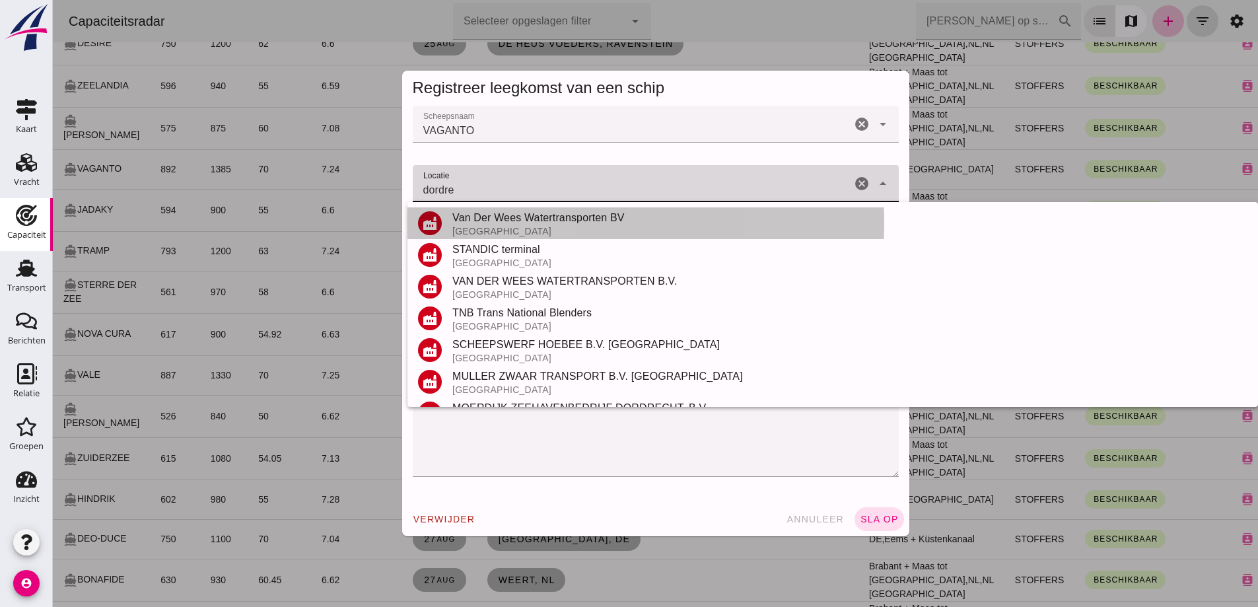
click at [511, 215] on div "Van Der Wees Watertransporten BV" at bounding box center [849, 218] width 795 height 16
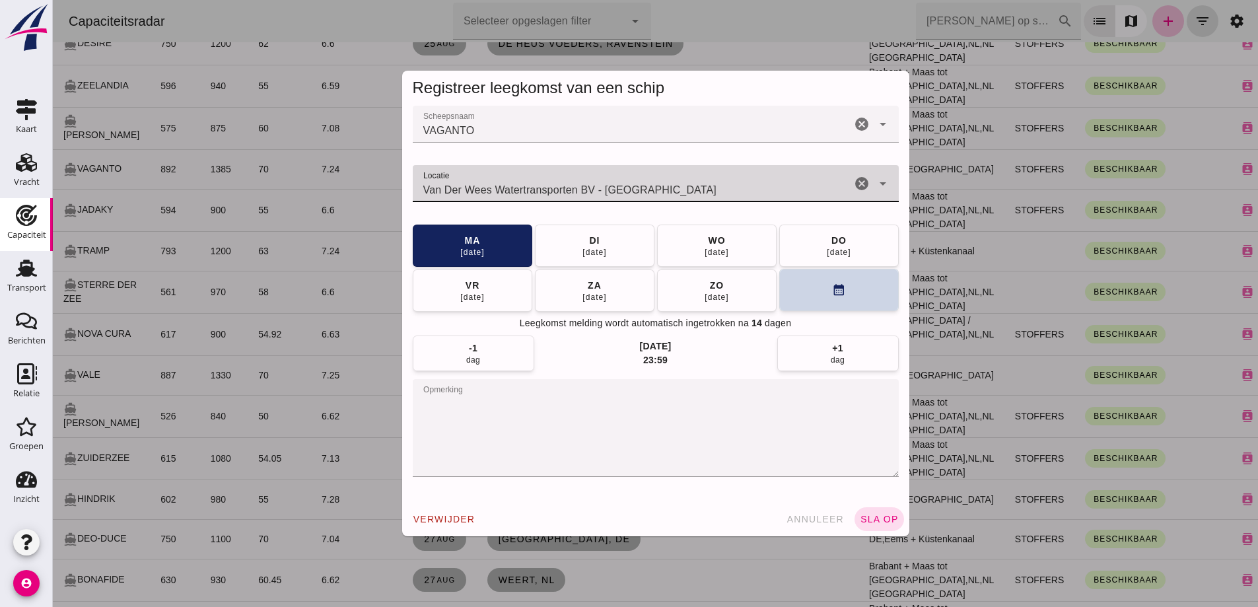
type input "Van Der Wees Watertransporten BV - [GEOGRAPHIC_DATA]"
click icon "calendar_month"
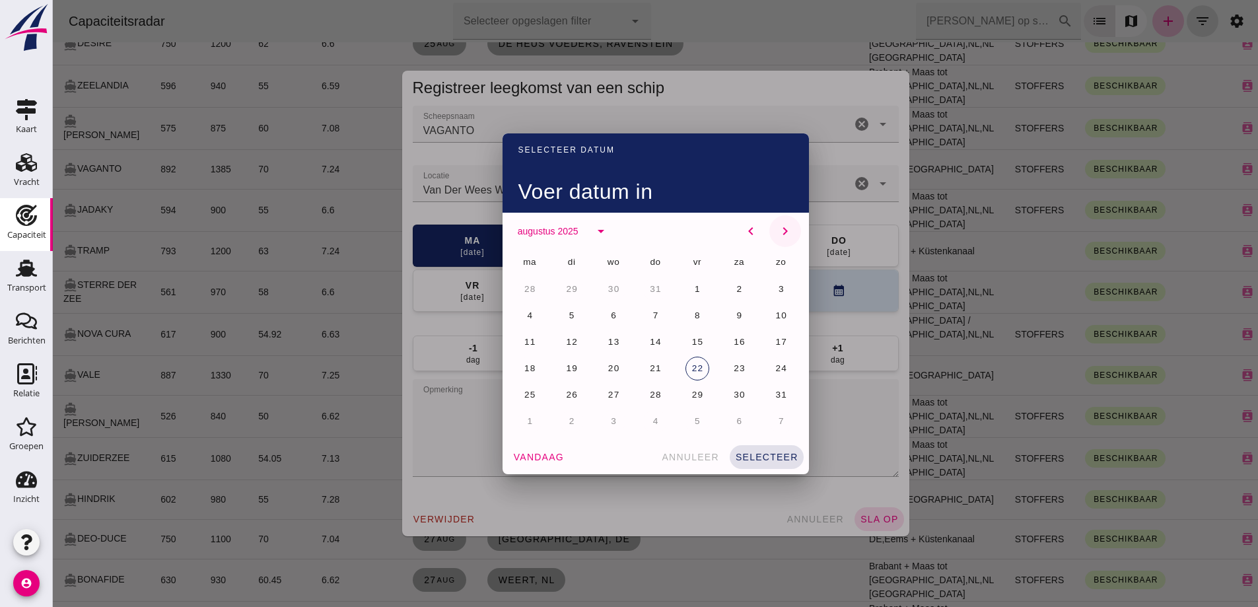
click at [622, 236] on icon "chevron_right" at bounding box center [785, 231] width 16 height 16
click span "8"
click button "selecteer"
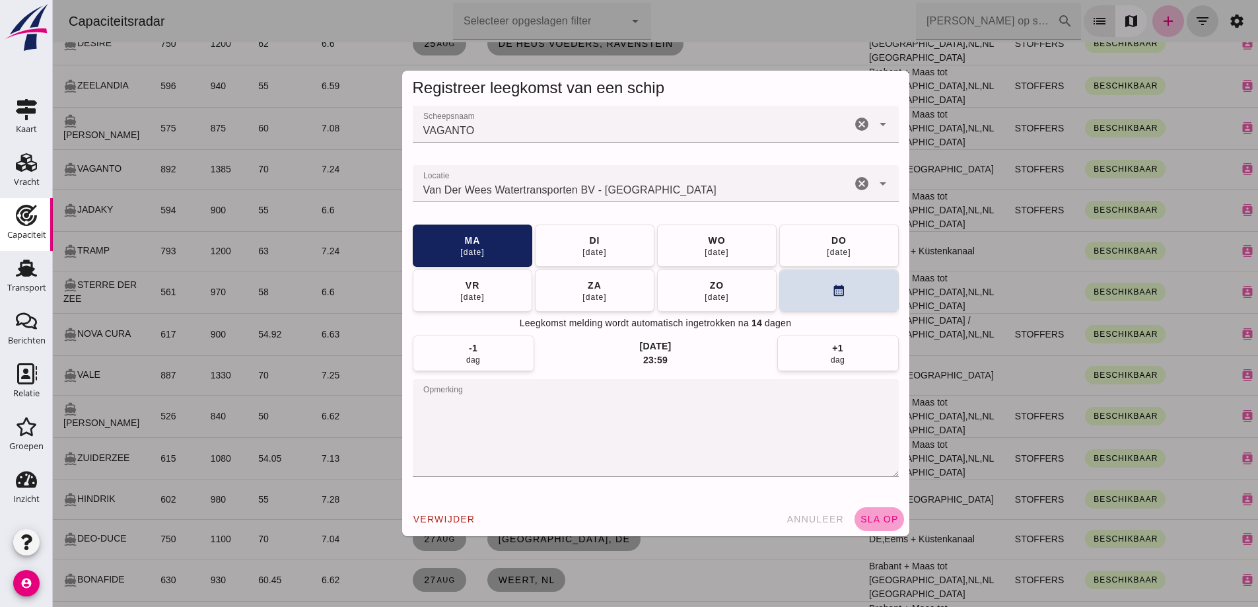
click button "sla op"
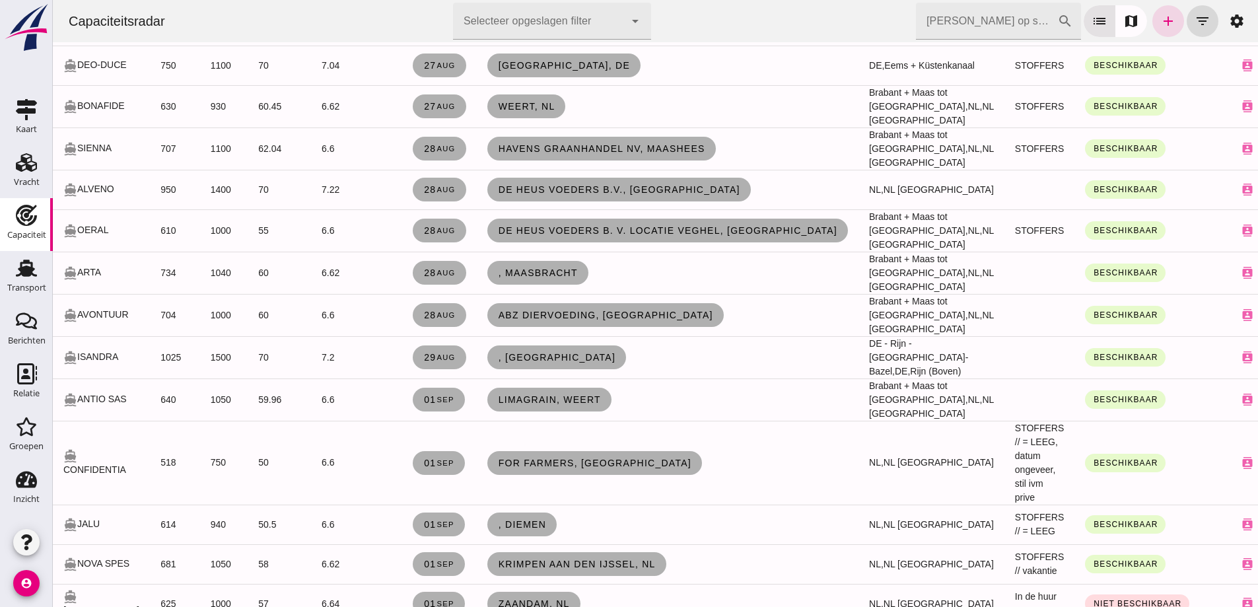
scroll to position [925, 0]
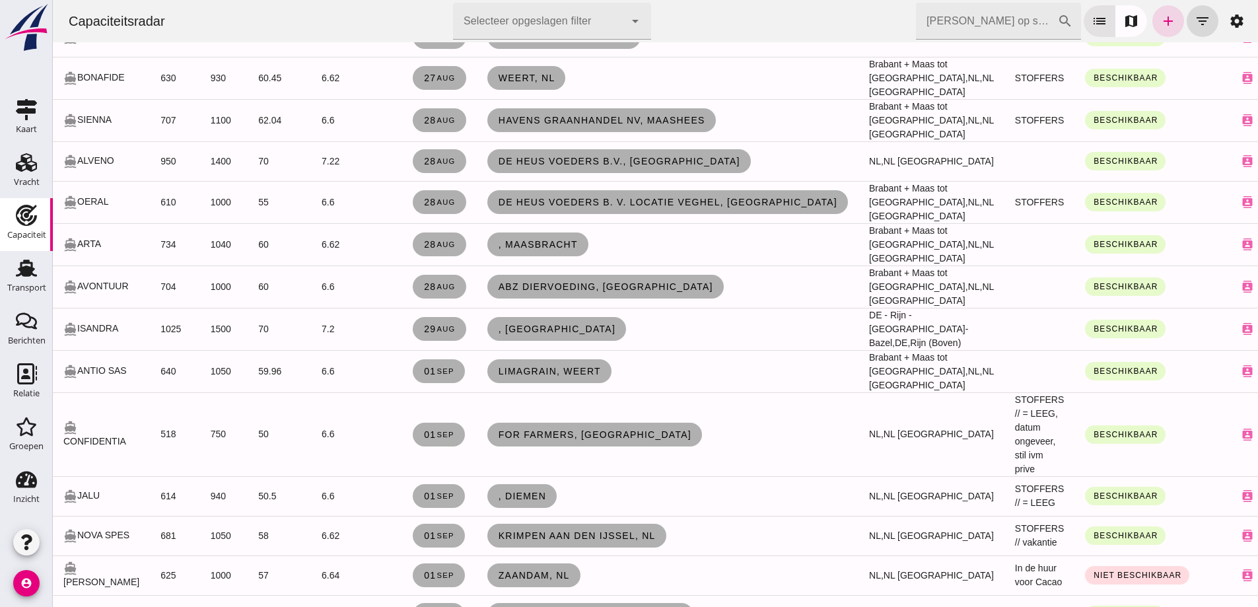
click div "directions_boat CONFIDENTIA"
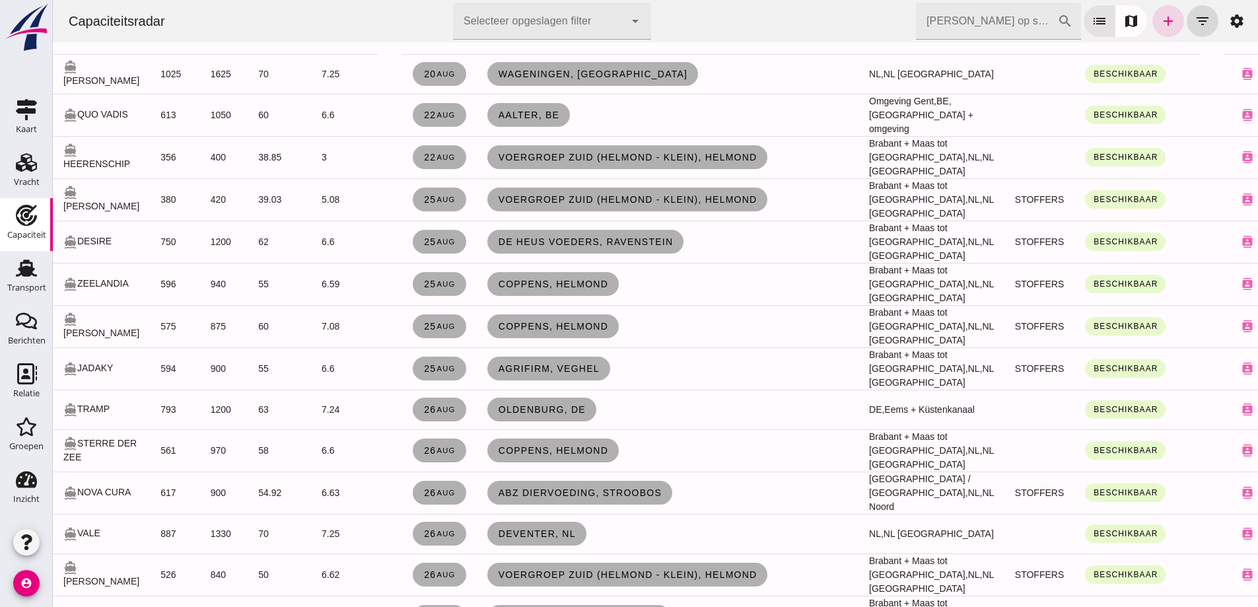
scroll to position [198, 0]
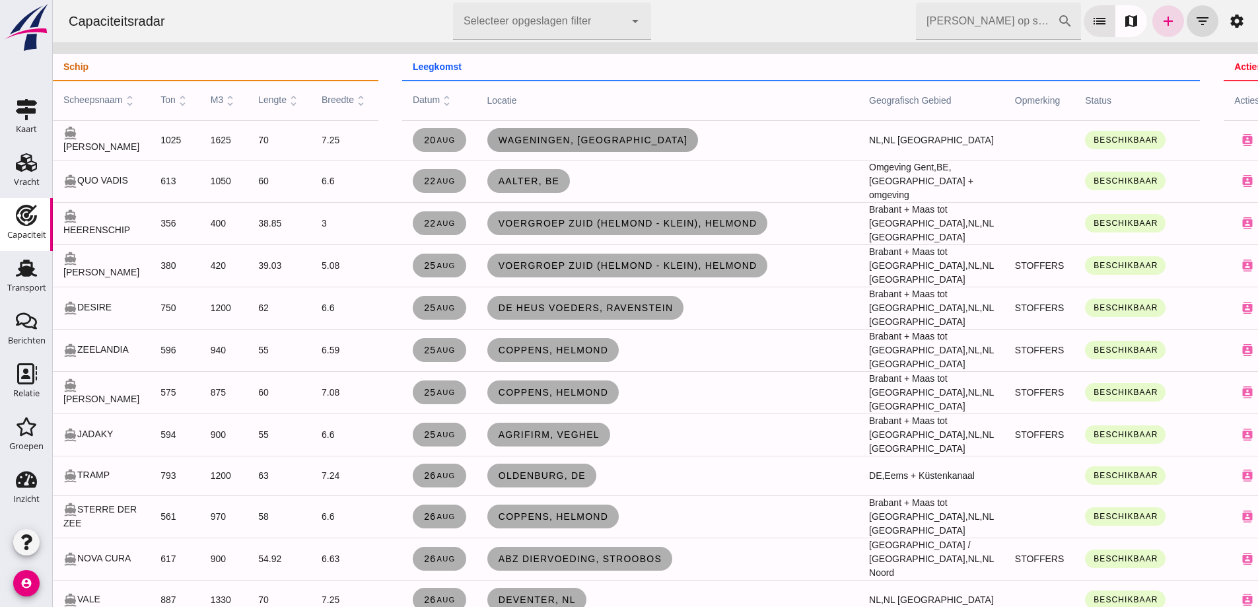
click at [558, 132] on link "Wageningen, [GEOGRAPHIC_DATA]" at bounding box center [592, 140] width 211 height 24
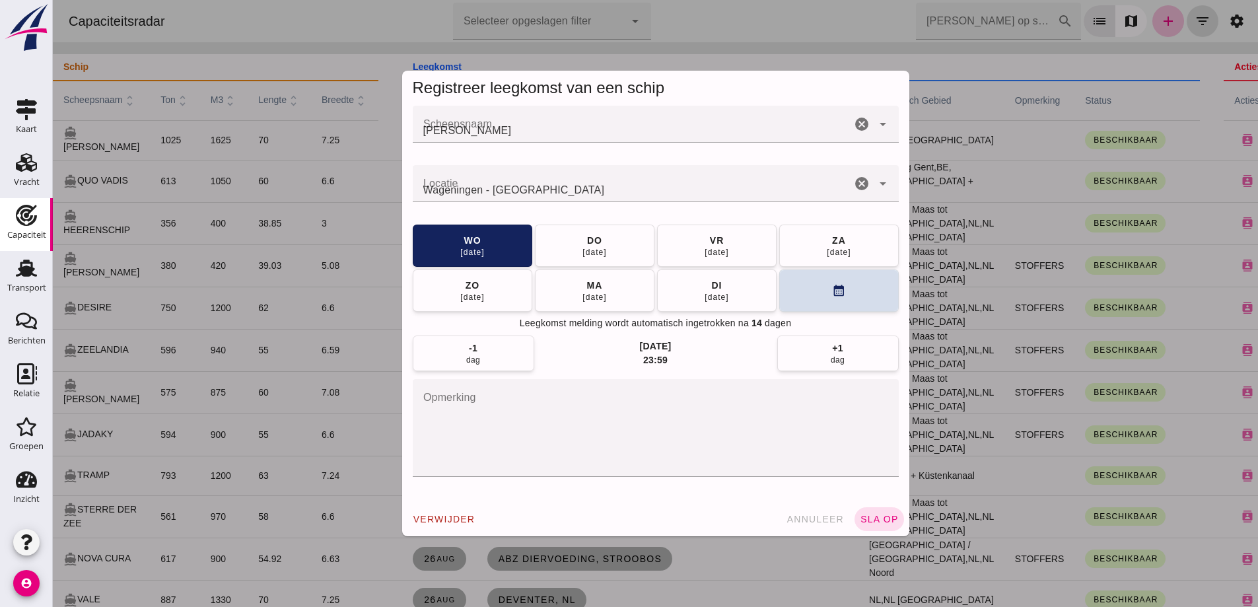
scroll to position [0, 0]
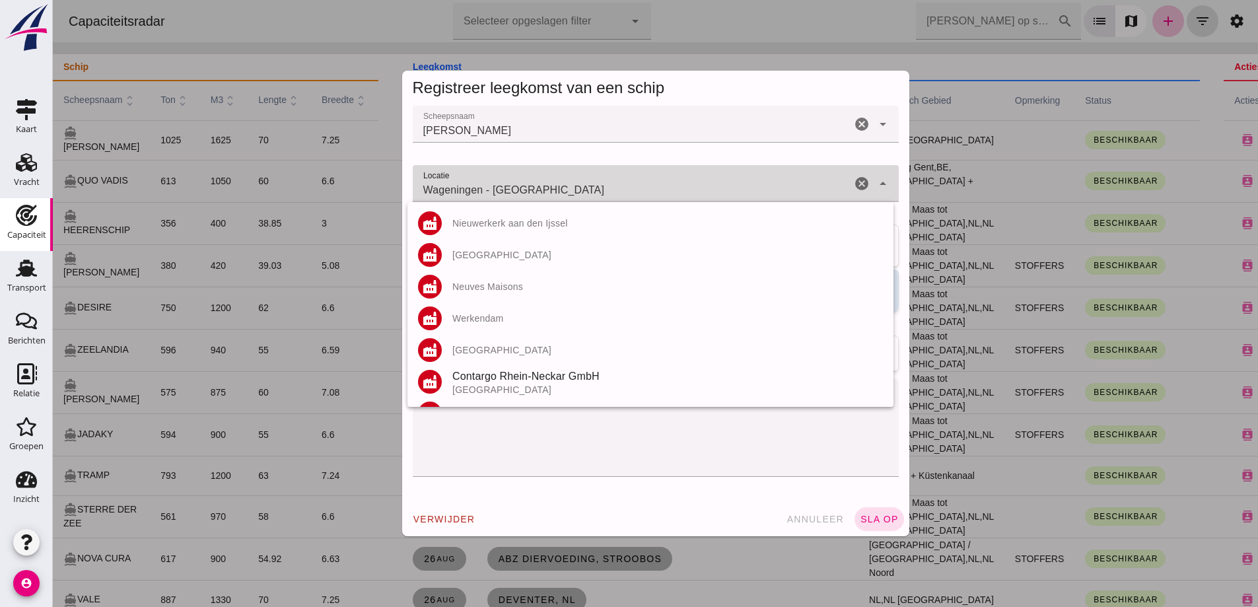
drag, startPoint x: 503, startPoint y: 194, endPoint x: 527, endPoint y: 159, distance: 42.7
click at [53, 0] on div "Laatst gewijzigd op: [DATE] 09:43 door [PERSON_NAME] Contactkaart Wijzigen Verw…" at bounding box center [53, 0] width 0 height 0
drag, startPoint x: 559, startPoint y: 190, endPoint x: 225, endPoint y: 320, distance: 358.9
click div "Registreer leegkomst van een schip Scheepsnaam Scheepsnaam [PERSON_NAME] cancel…"
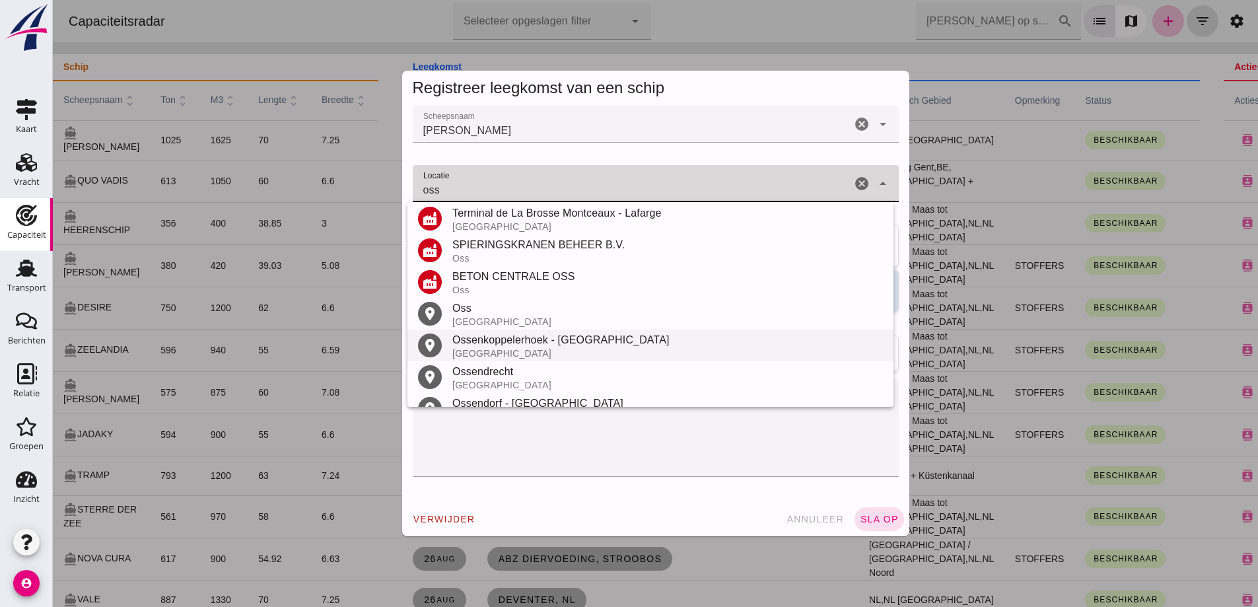
scroll to position [264, 0]
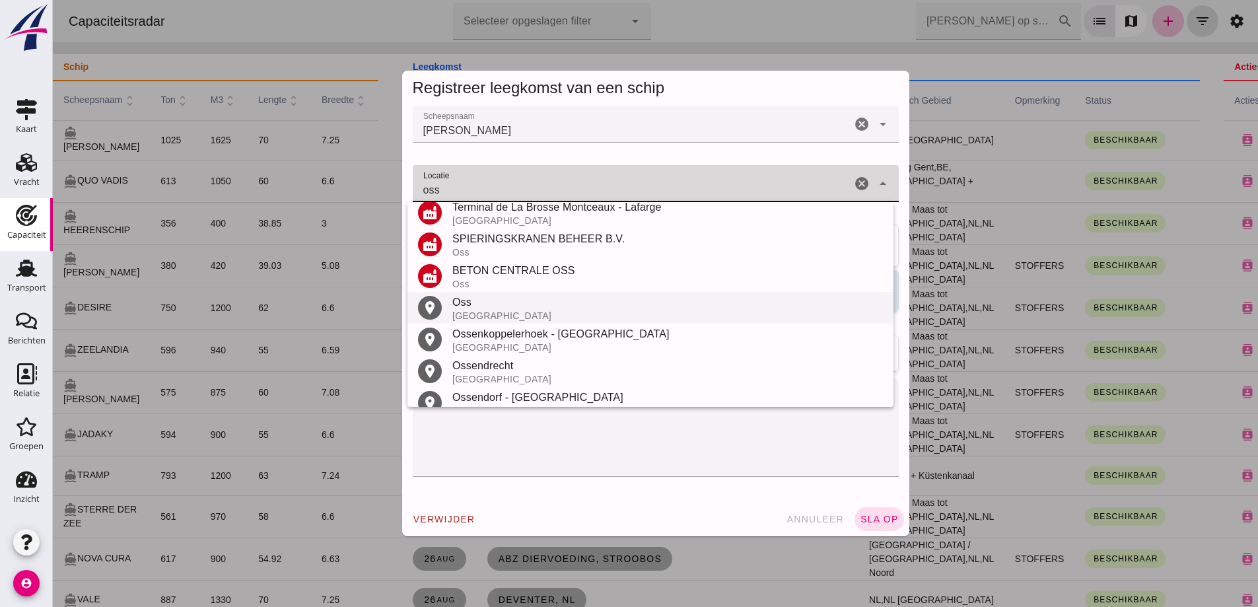
click at [467, 314] on div "[GEOGRAPHIC_DATA]" at bounding box center [667, 315] width 431 height 11
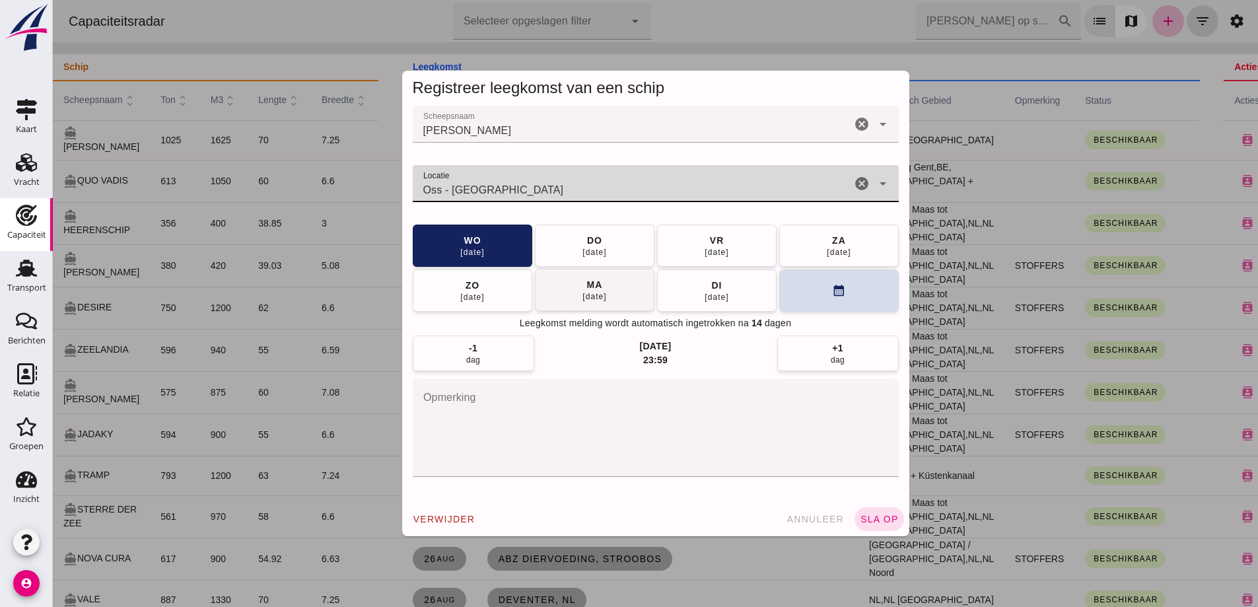
type input "Oss - [GEOGRAPHIC_DATA]"
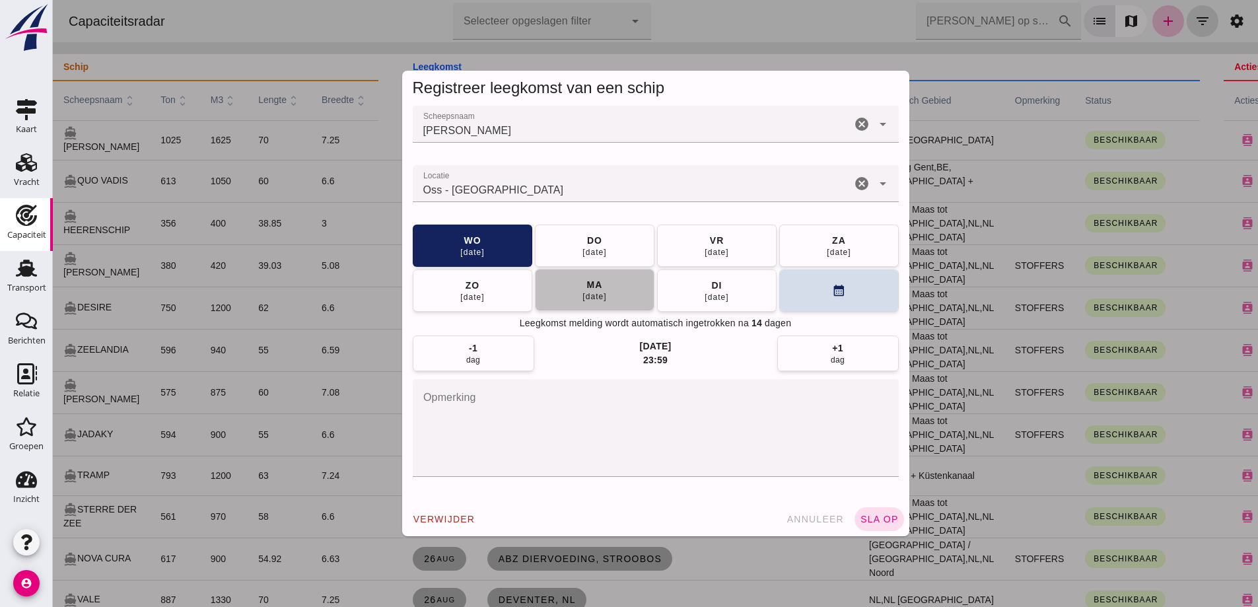
click button "[DATE]"
click button "sla op"
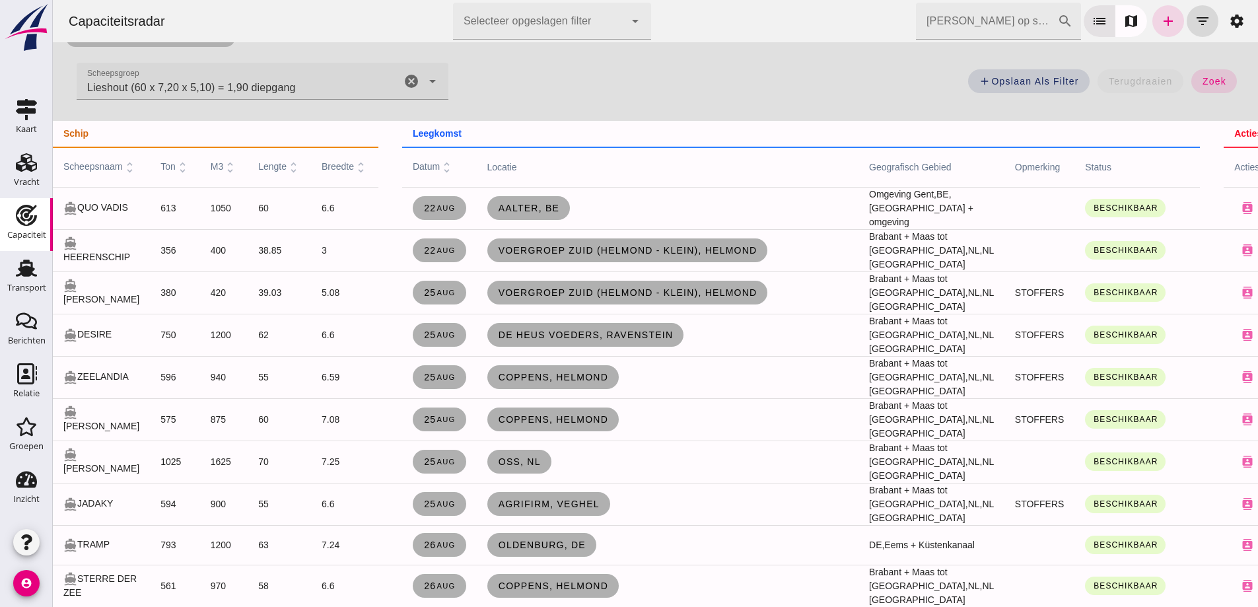
scroll to position [132, 0]
drag, startPoint x: 646, startPoint y: 58, endPoint x: 787, endPoint y: 83, distance: 142.8
click div "check_box Heeft een leegmelding map Geografisch gebied Geografisch gebied cance…"
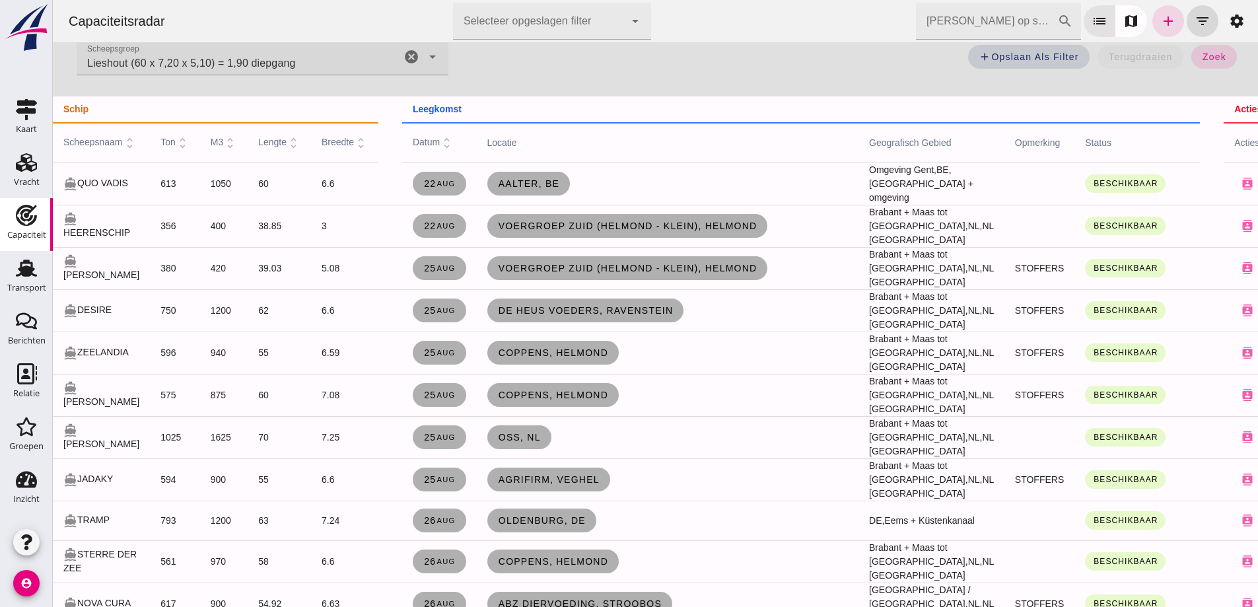
scroll to position [198, 0]
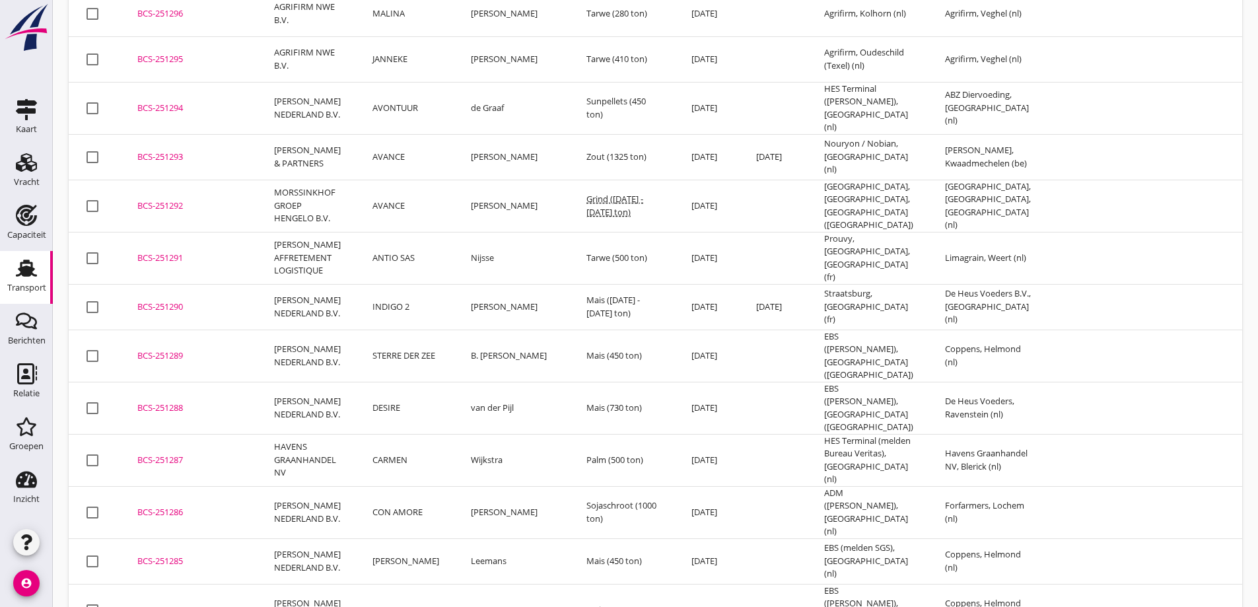
scroll to position [676, 0]
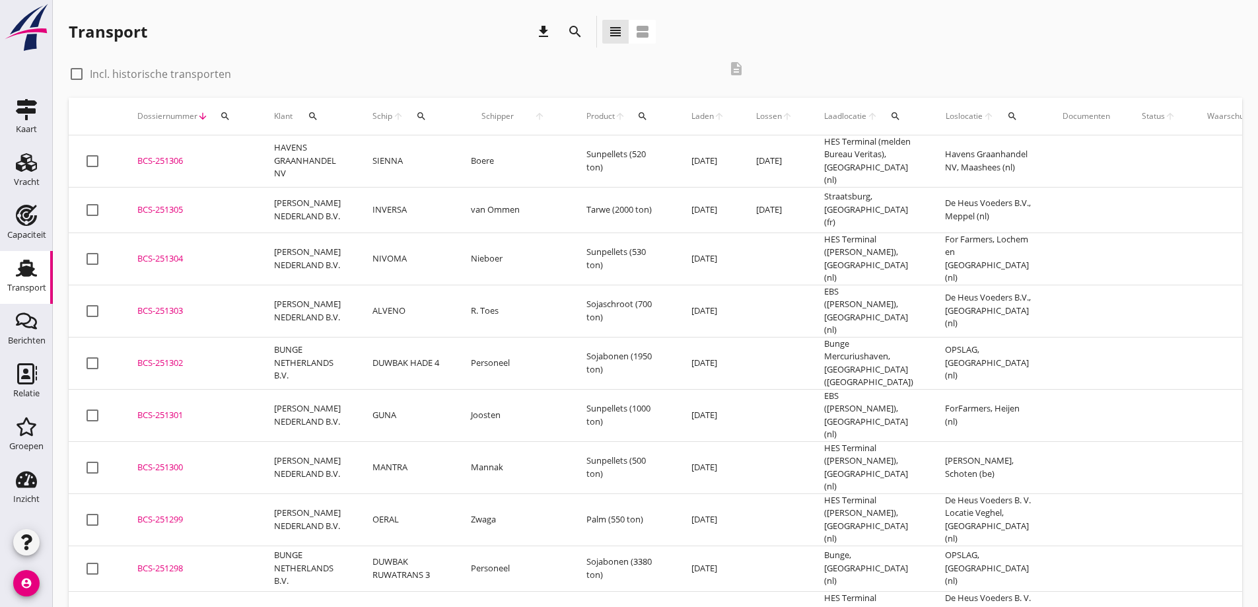
click at [284, 31] on div "Transport download search view_headline view_agenda" at bounding box center [362, 32] width 587 height 32
